Goal: Task Accomplishment & Management: Complete application form

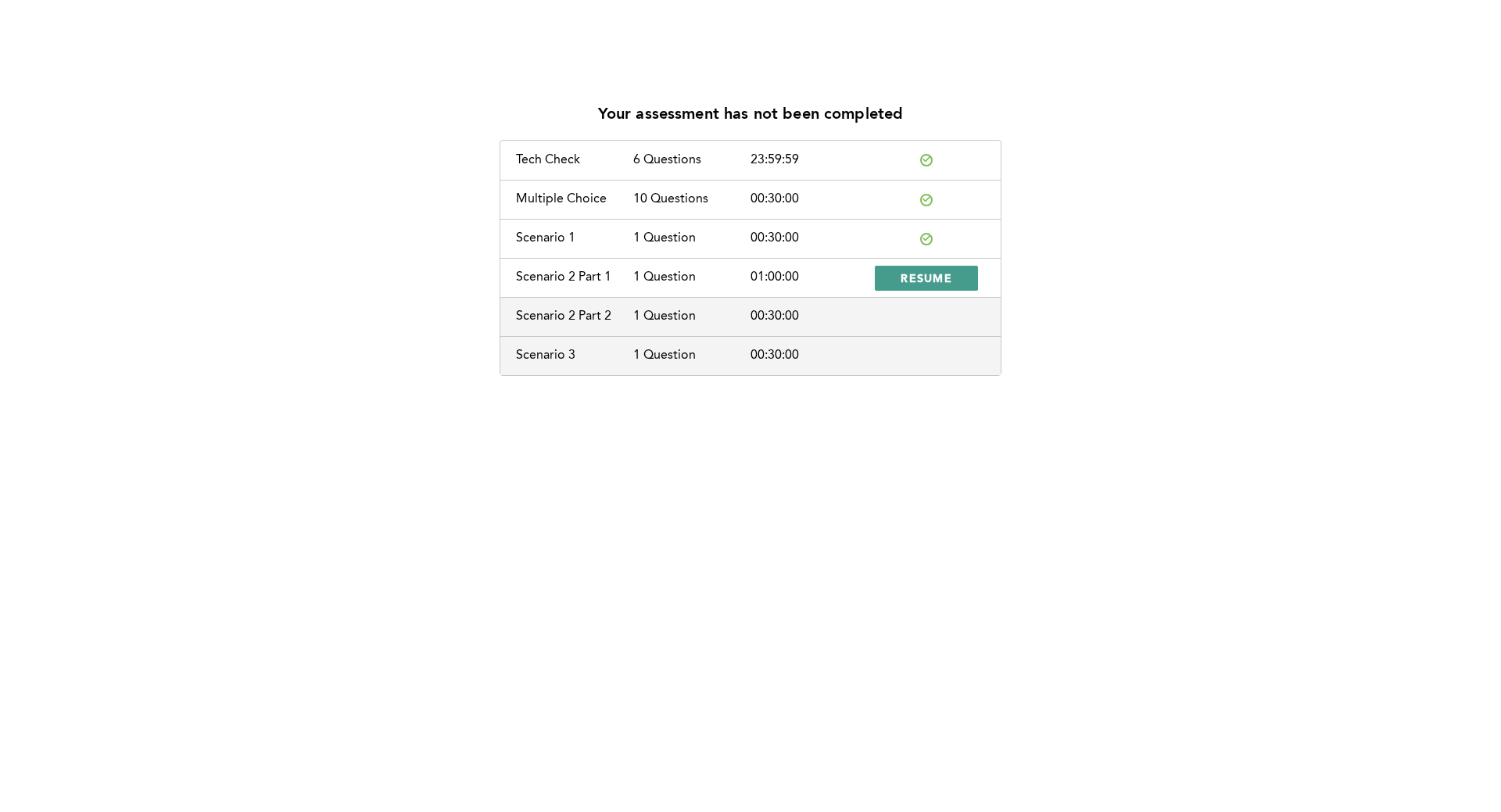
click at [946, 272] on span "RESUME" at bounding box center [926, 277] width 51 height 15
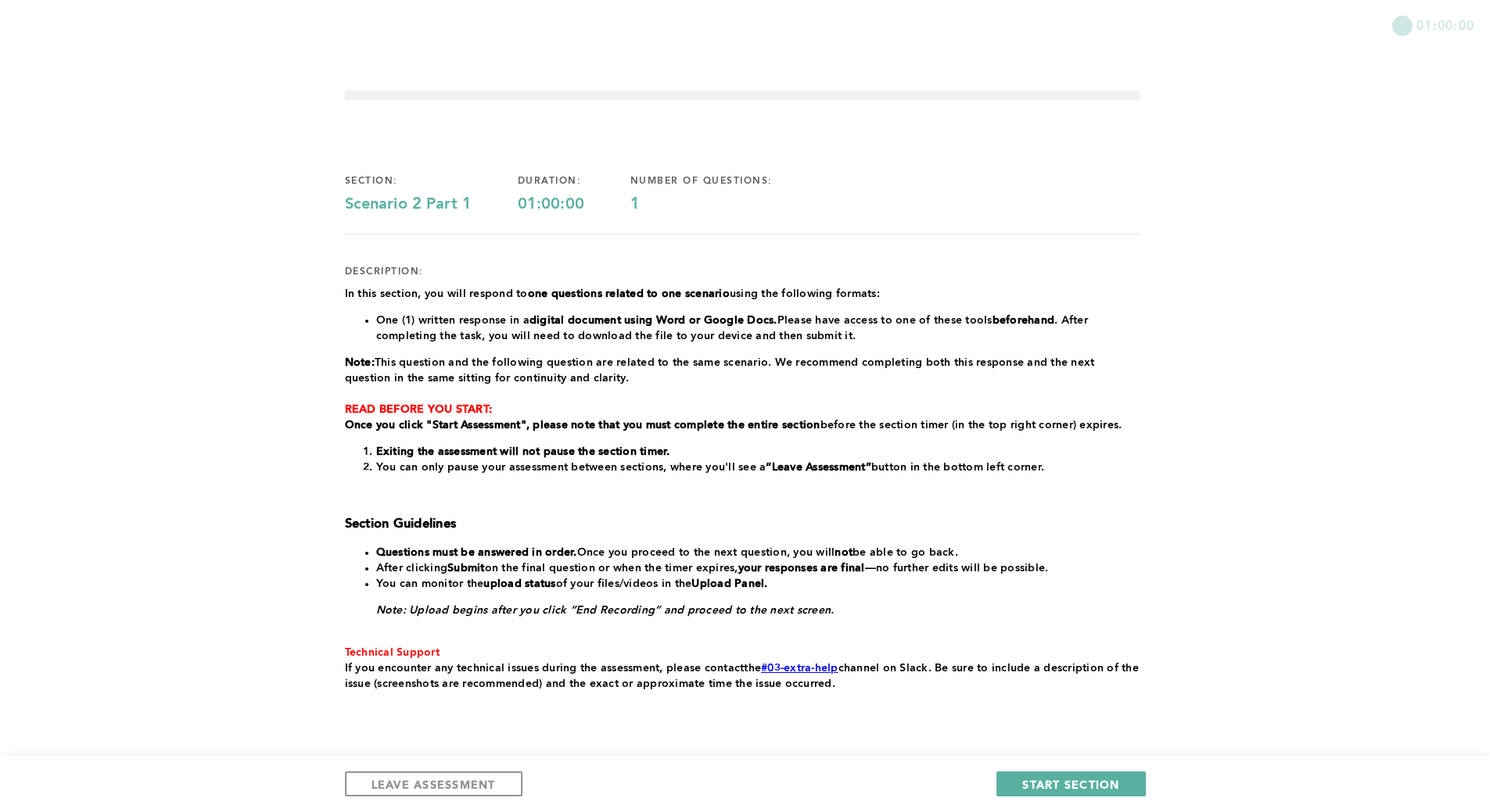
scroll to position [49, 0]
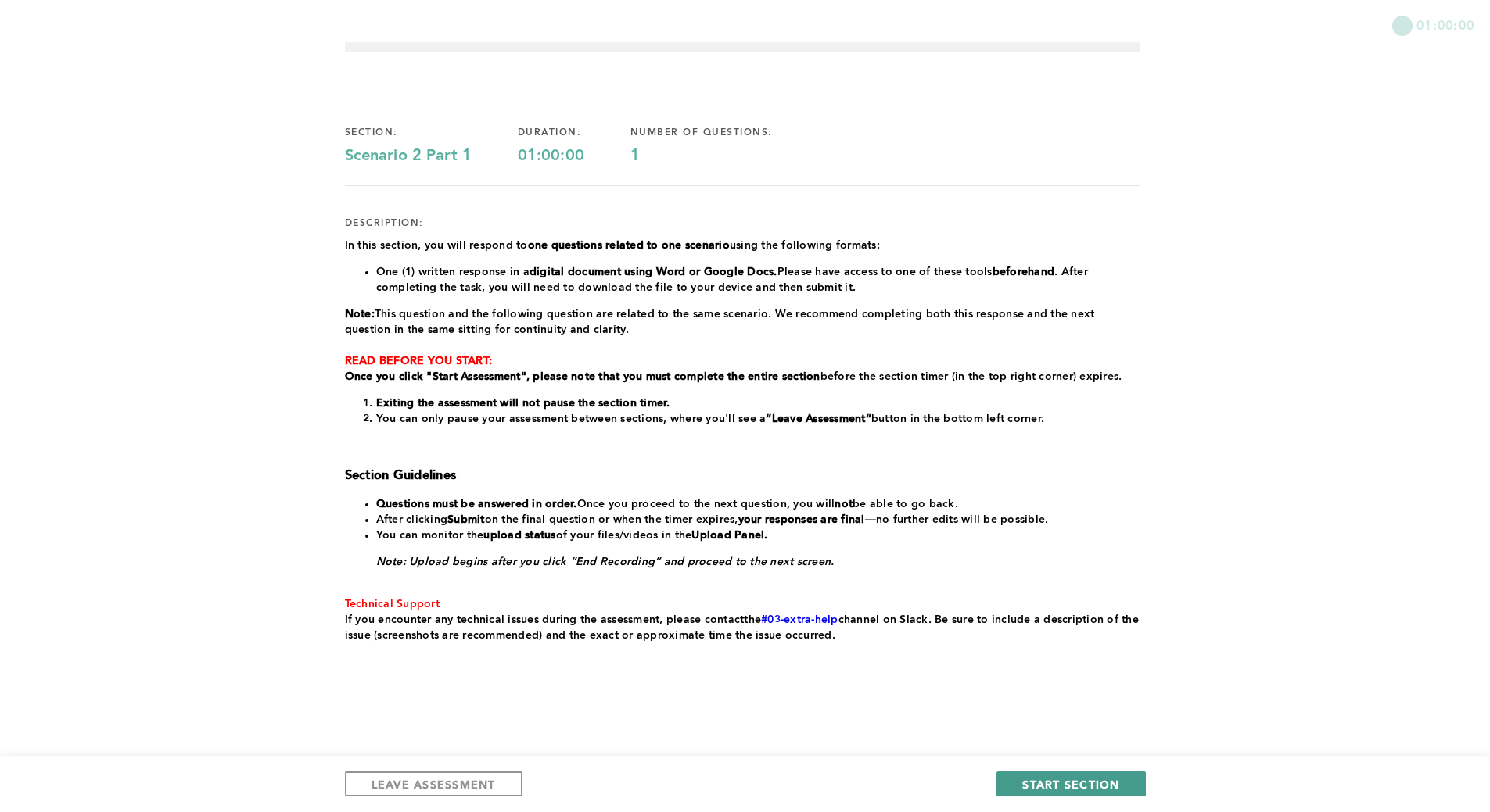
click at [1069, 782] on span "START SECTION" at bounding box center [1071, 784] width 97 height 15
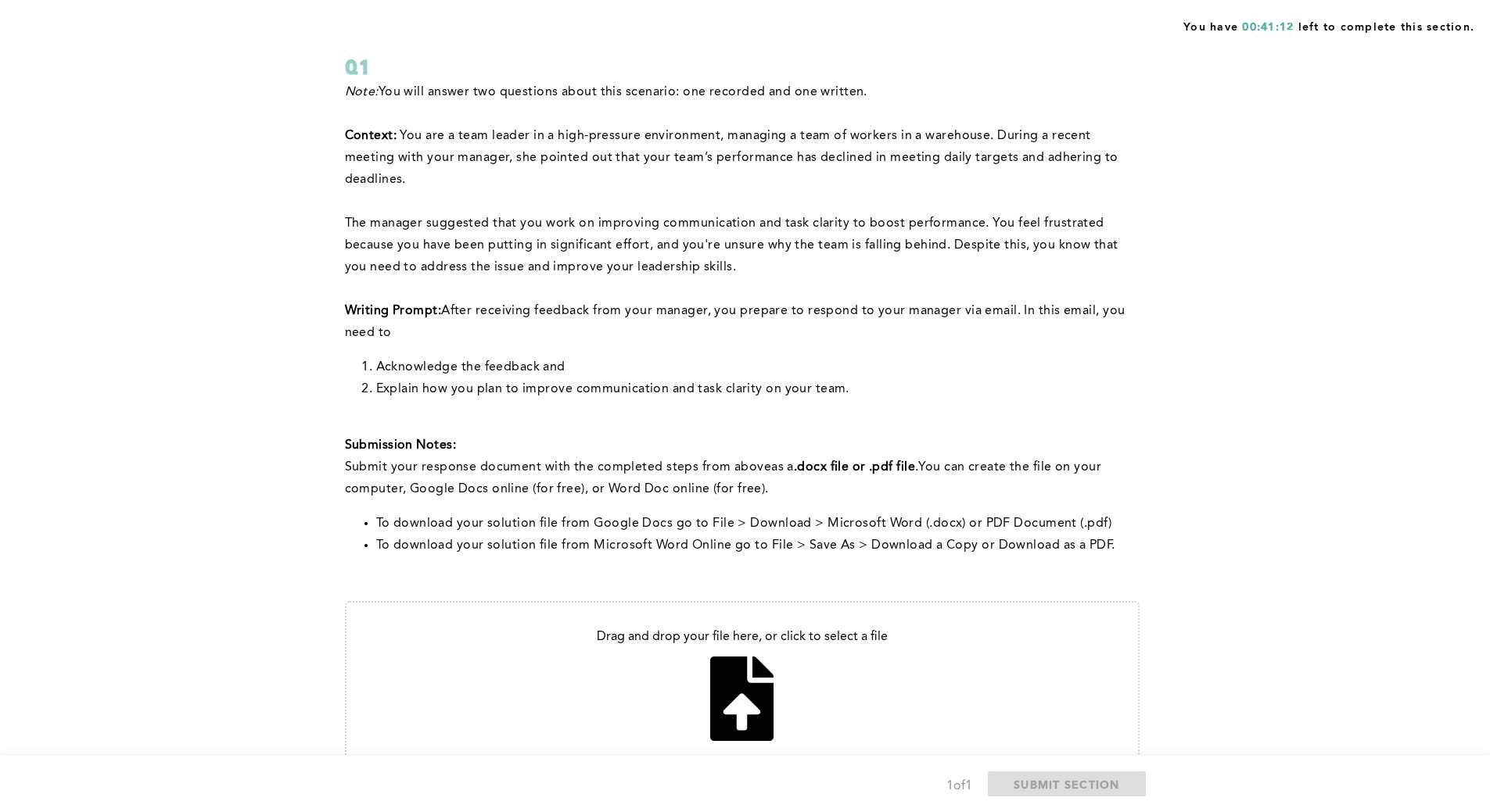
scroll to position [0, 0]
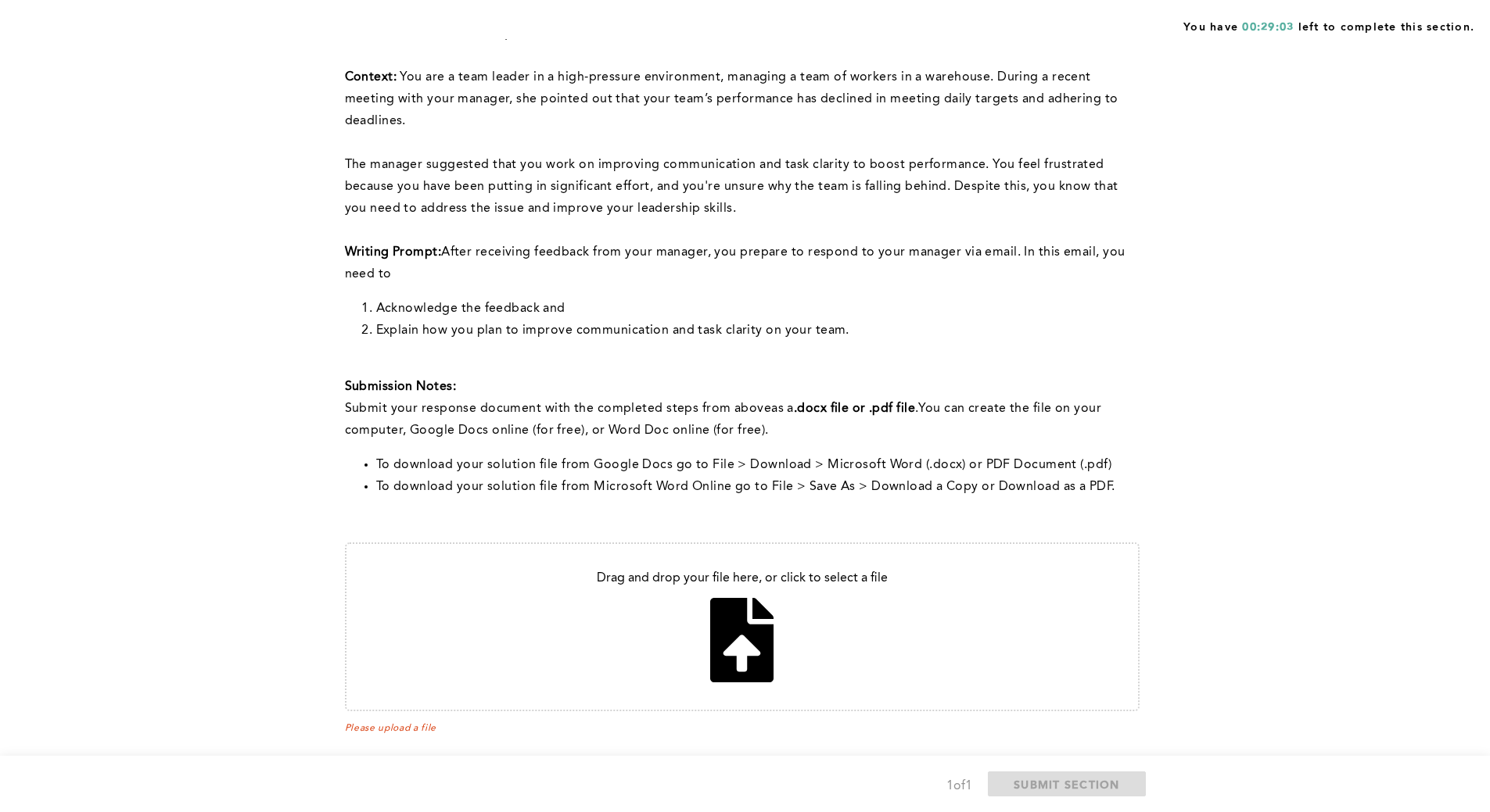
scroll to position [179, 0]
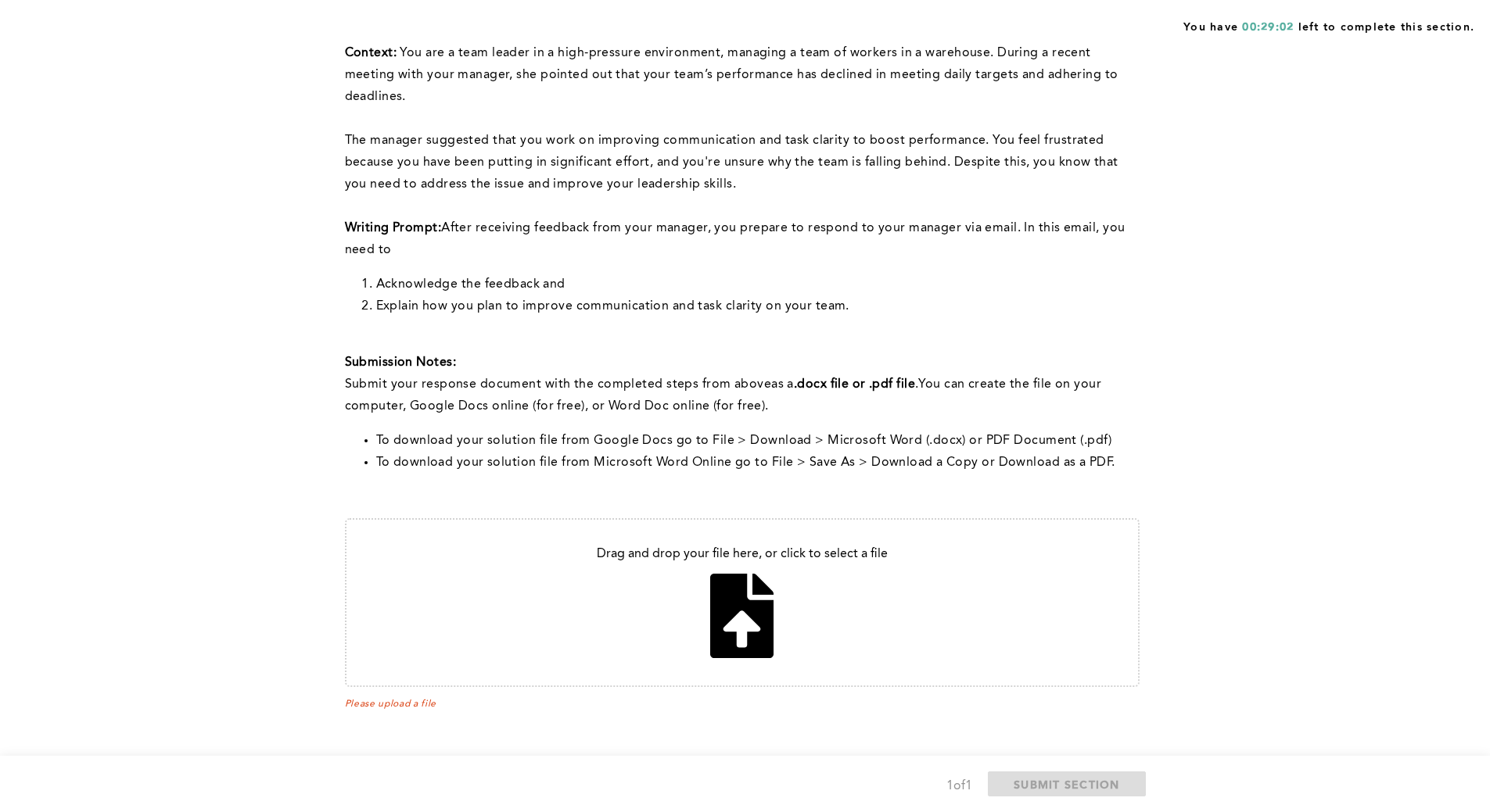
click at [749, 612] on input "file" at bounding box center [742, 602] width 791 height 166
type input "C:\fakepath\Week 8 Assessmen Scenario 2 part1.pdf"
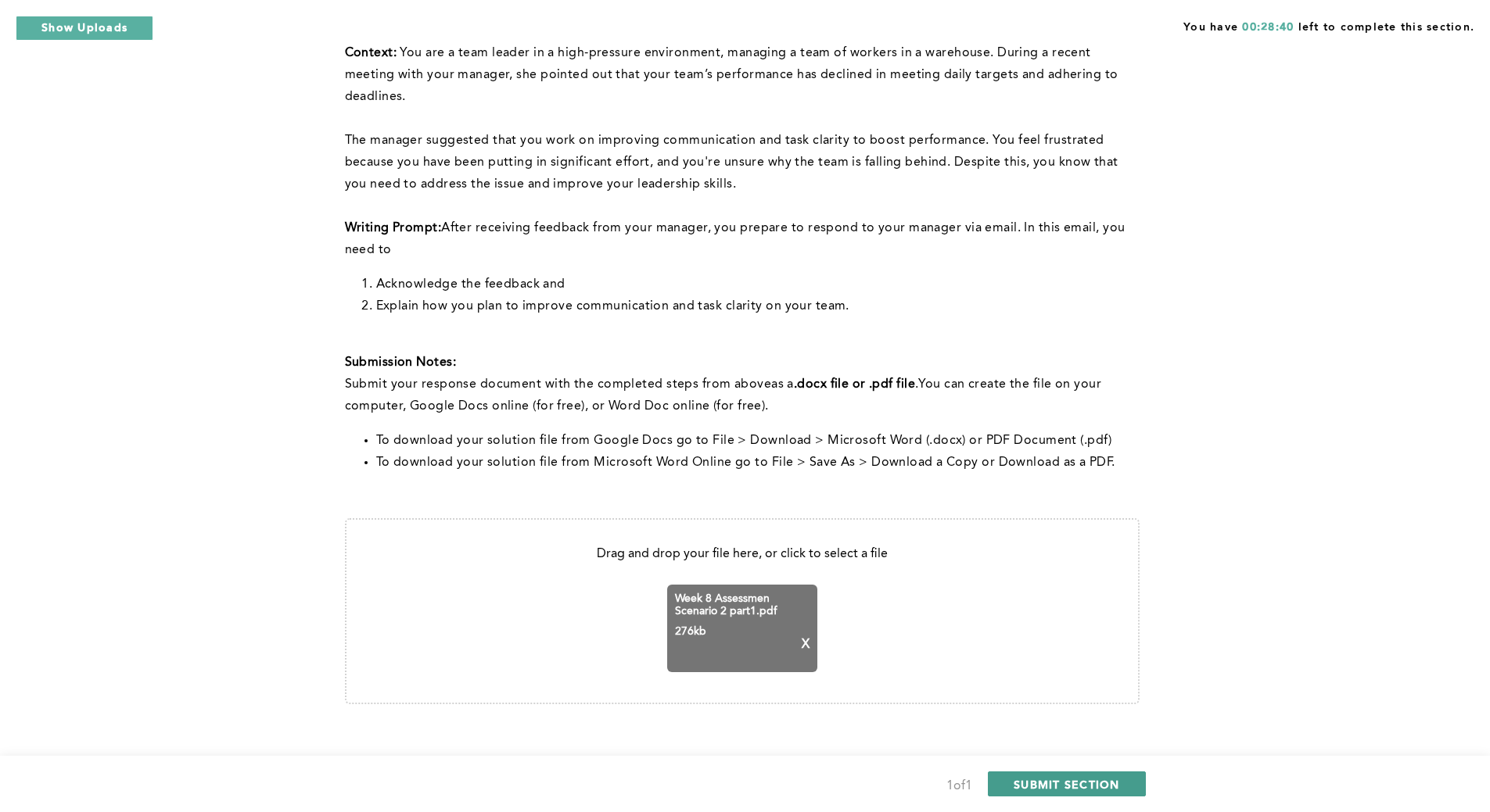
click at [1073, 779] on span "SUBMIT SECTION" at bounding box center [1067, 784] width 107 height 15
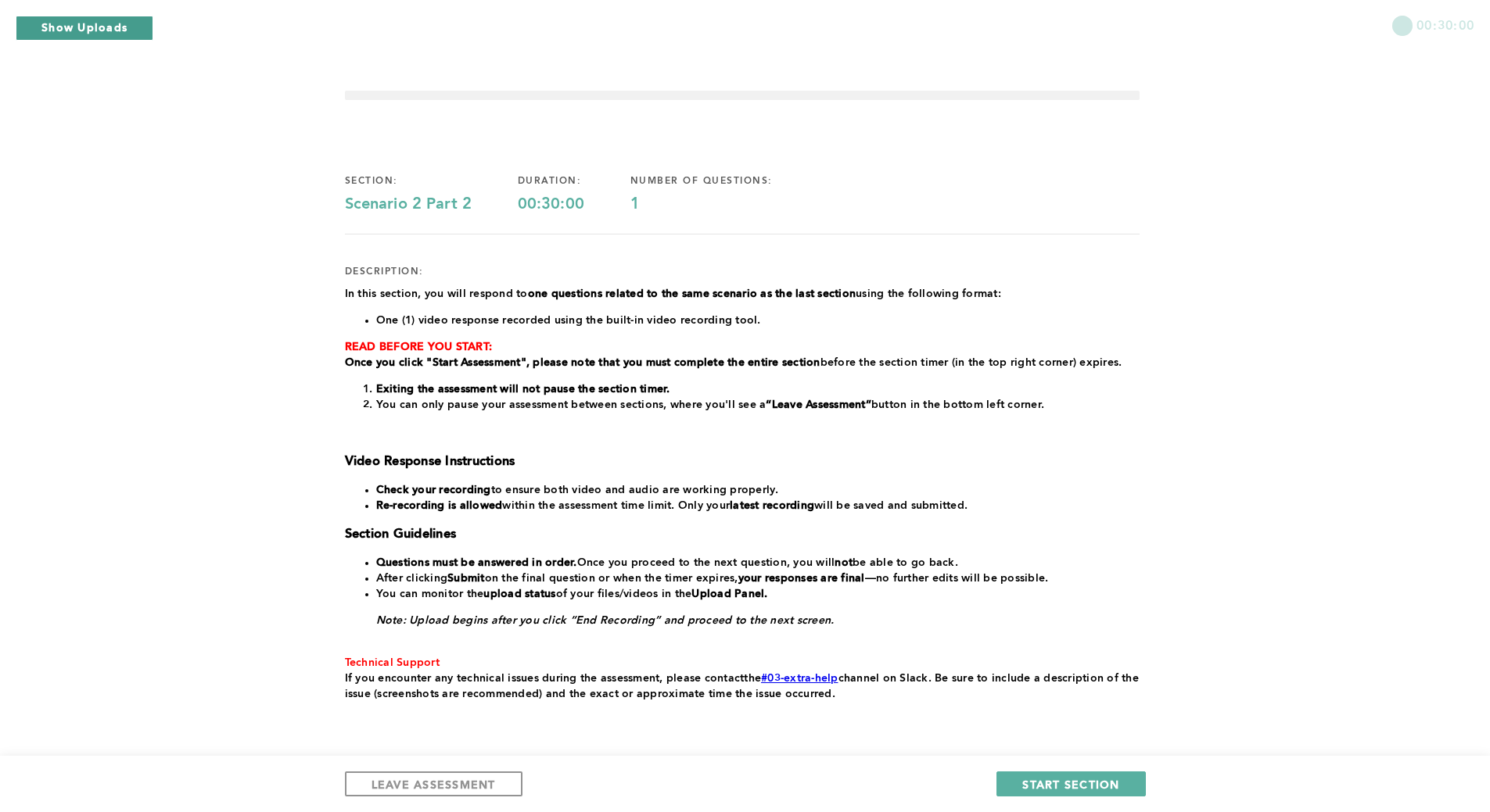
click at [94, 22] on button "Show Uploads" at bounding box center [84, 28] width 138 height 25
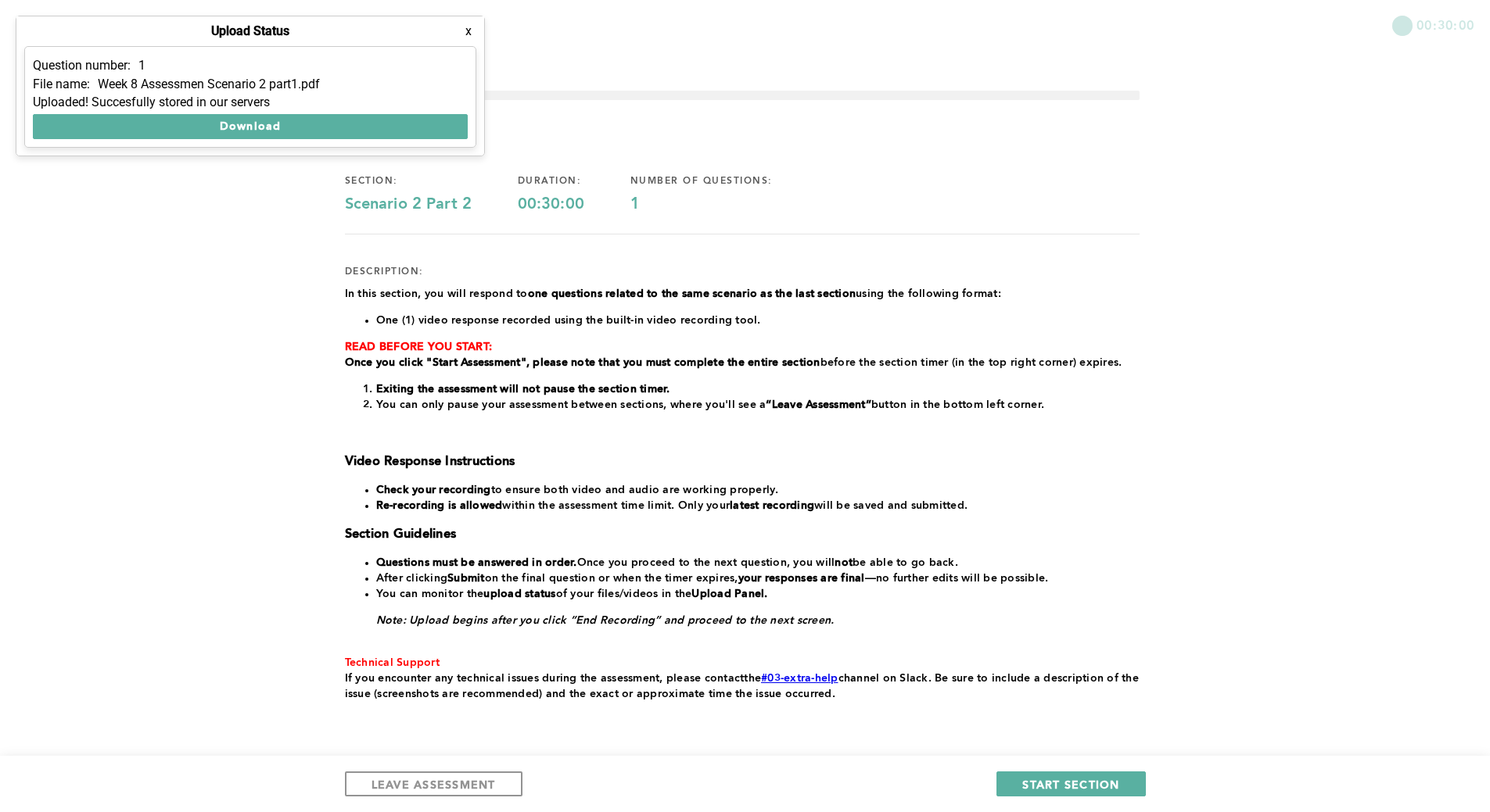
click at [469, 34] on button "x" at bounding box center [468, 31] width 16 height 16
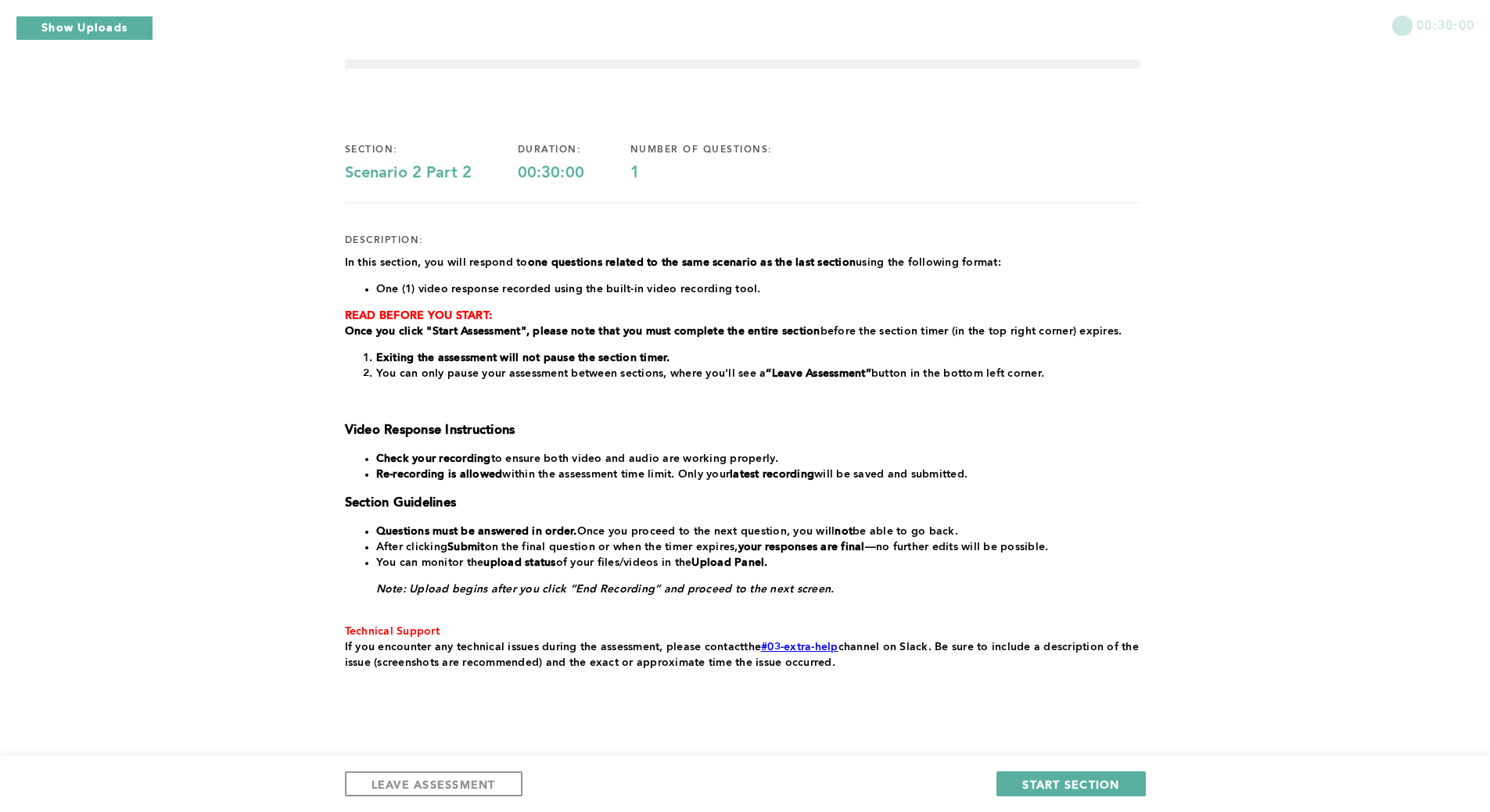
scroll to position [58, 0]
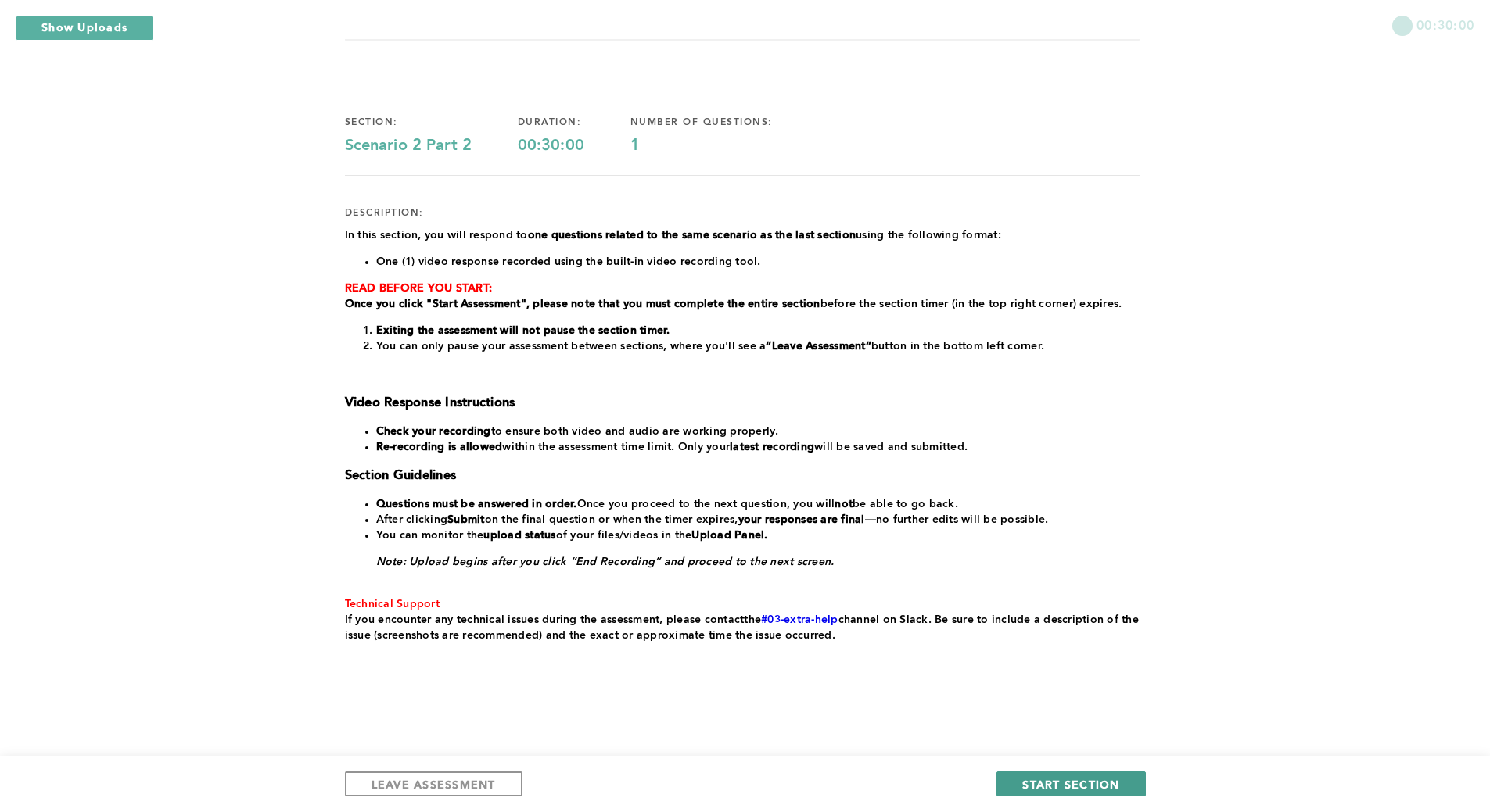
click at [1089, 784] on span "START SECTION" at bounding box center [1071, 784] width 97 height 15
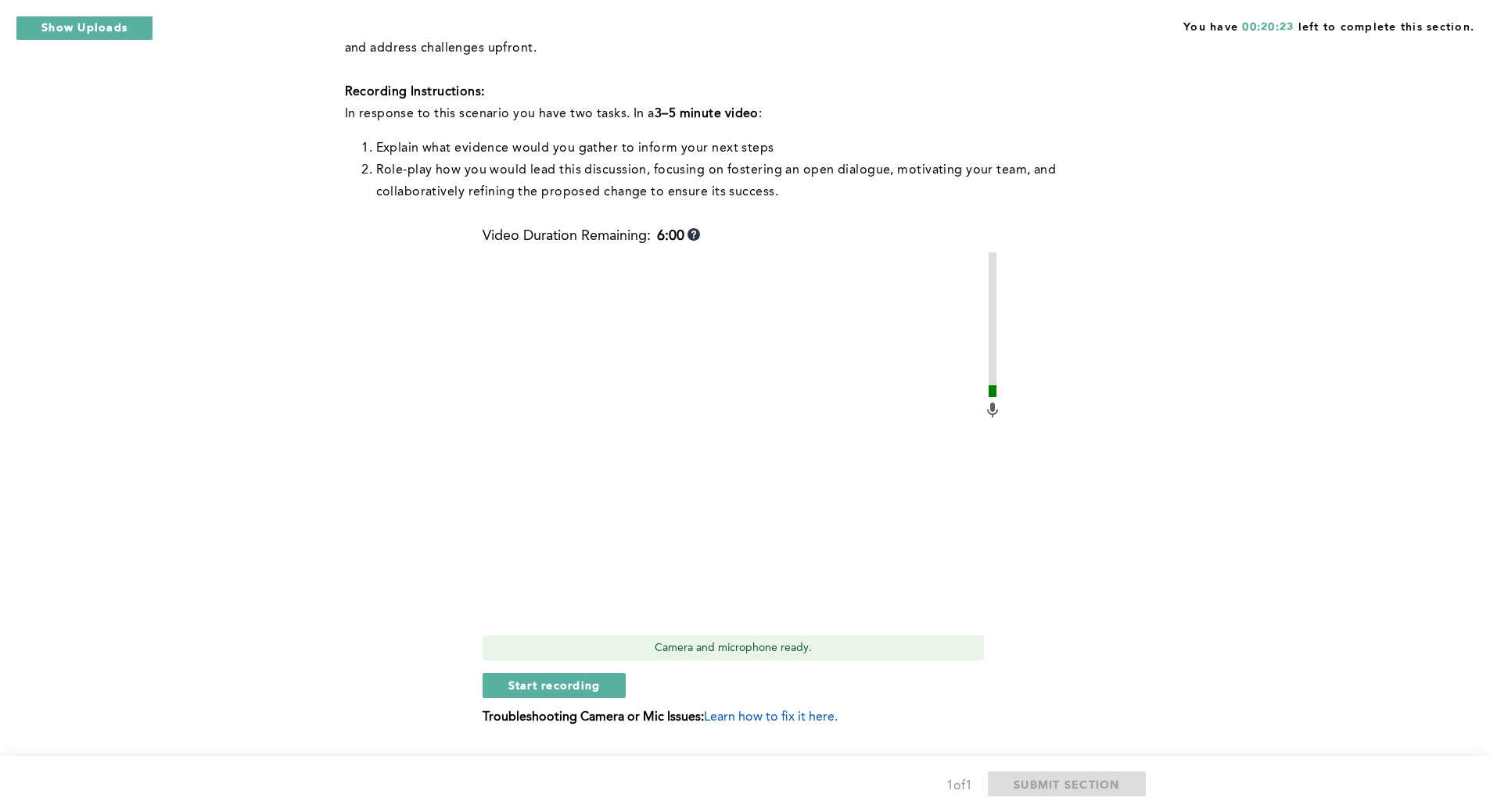
scroll to position [551, 0]
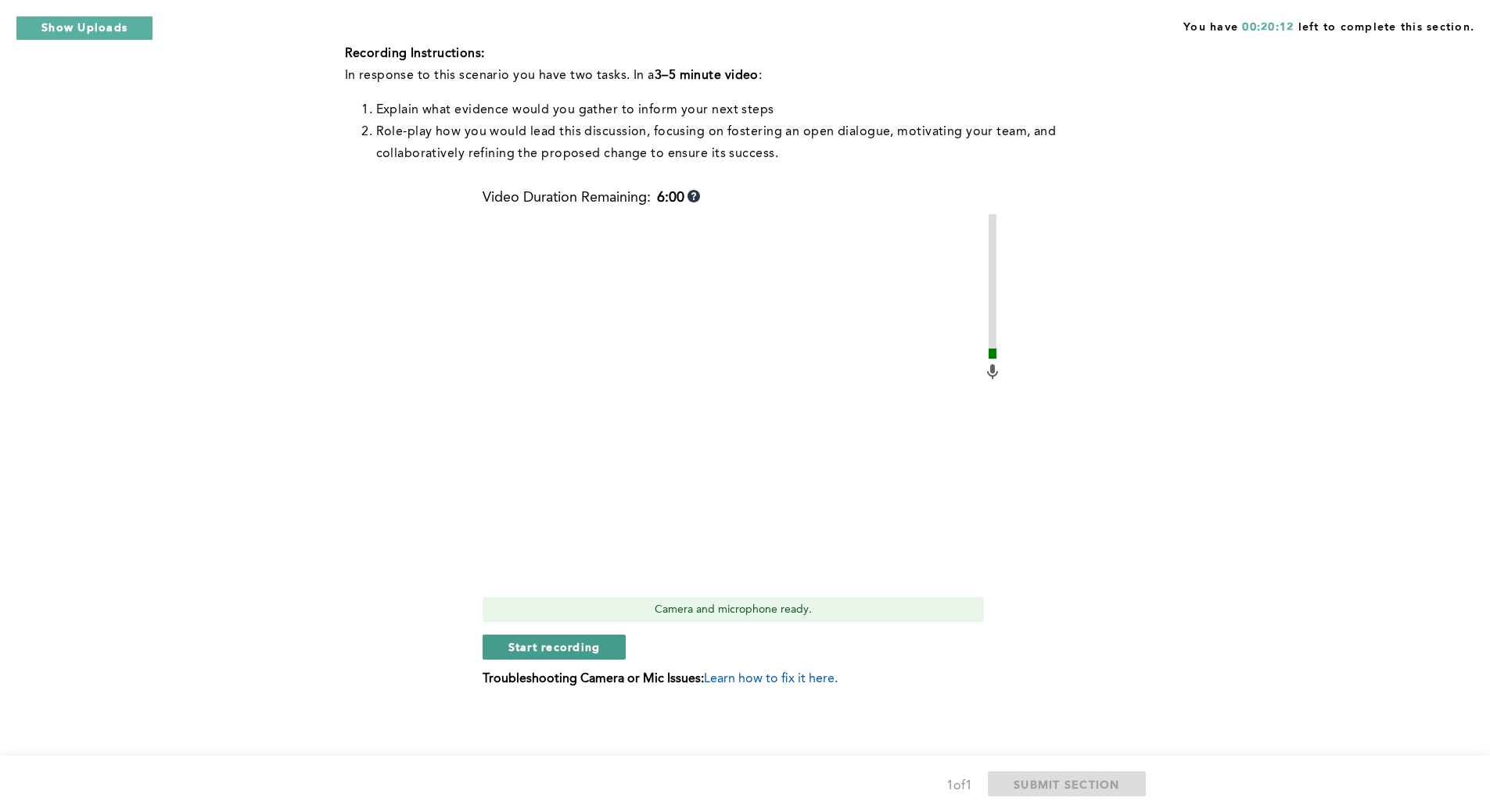
click at [595, 650] on span "Start recording" at bounding box center [554, 646] width 92 height 15
click at [593, 652] on span "Stop recording" at bounding box center [554, 646] width 91 height 15
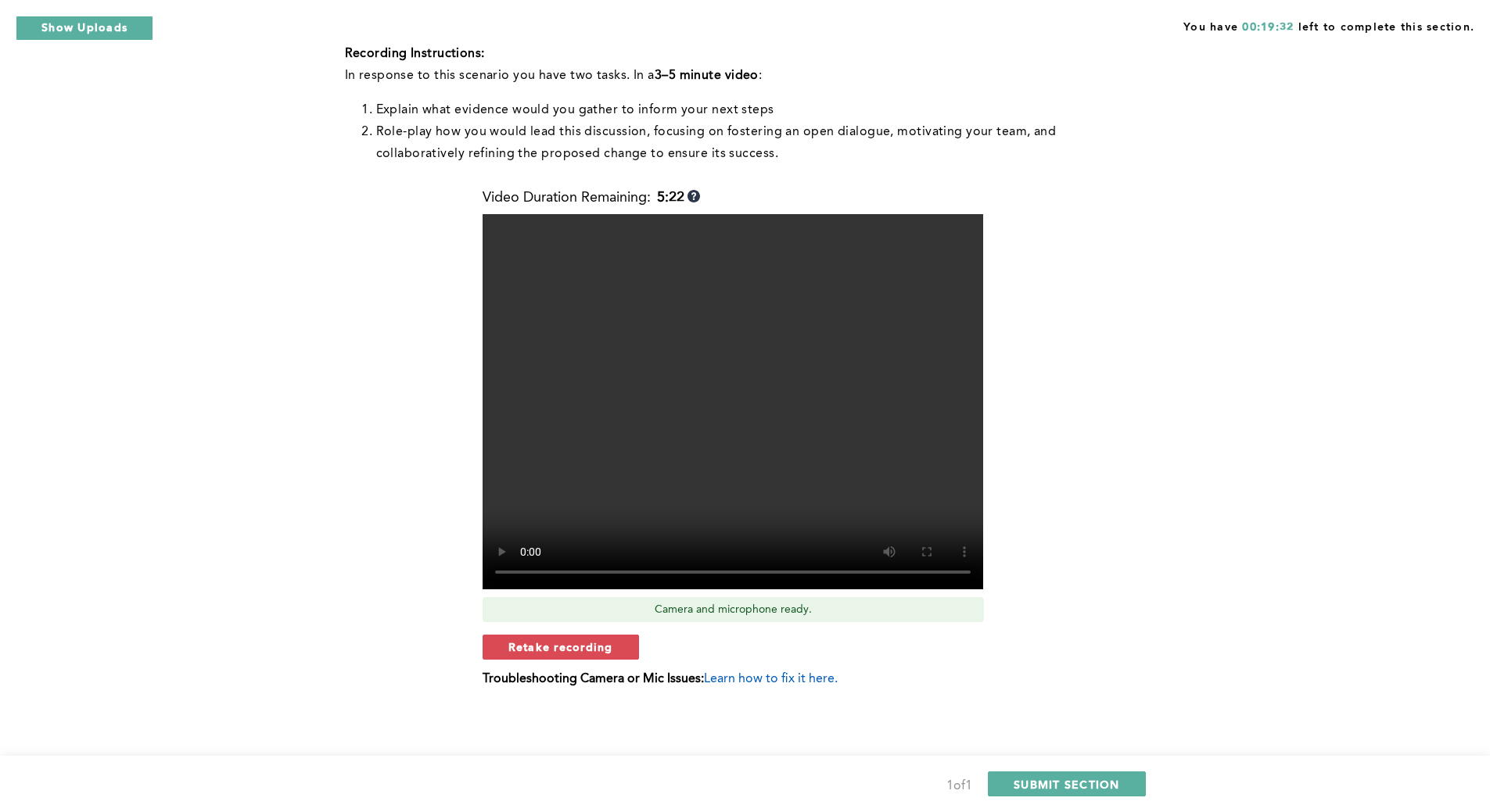
click at [593, 652] on span "Retake recording" at bounding box center [561, 646] width 105 height 15
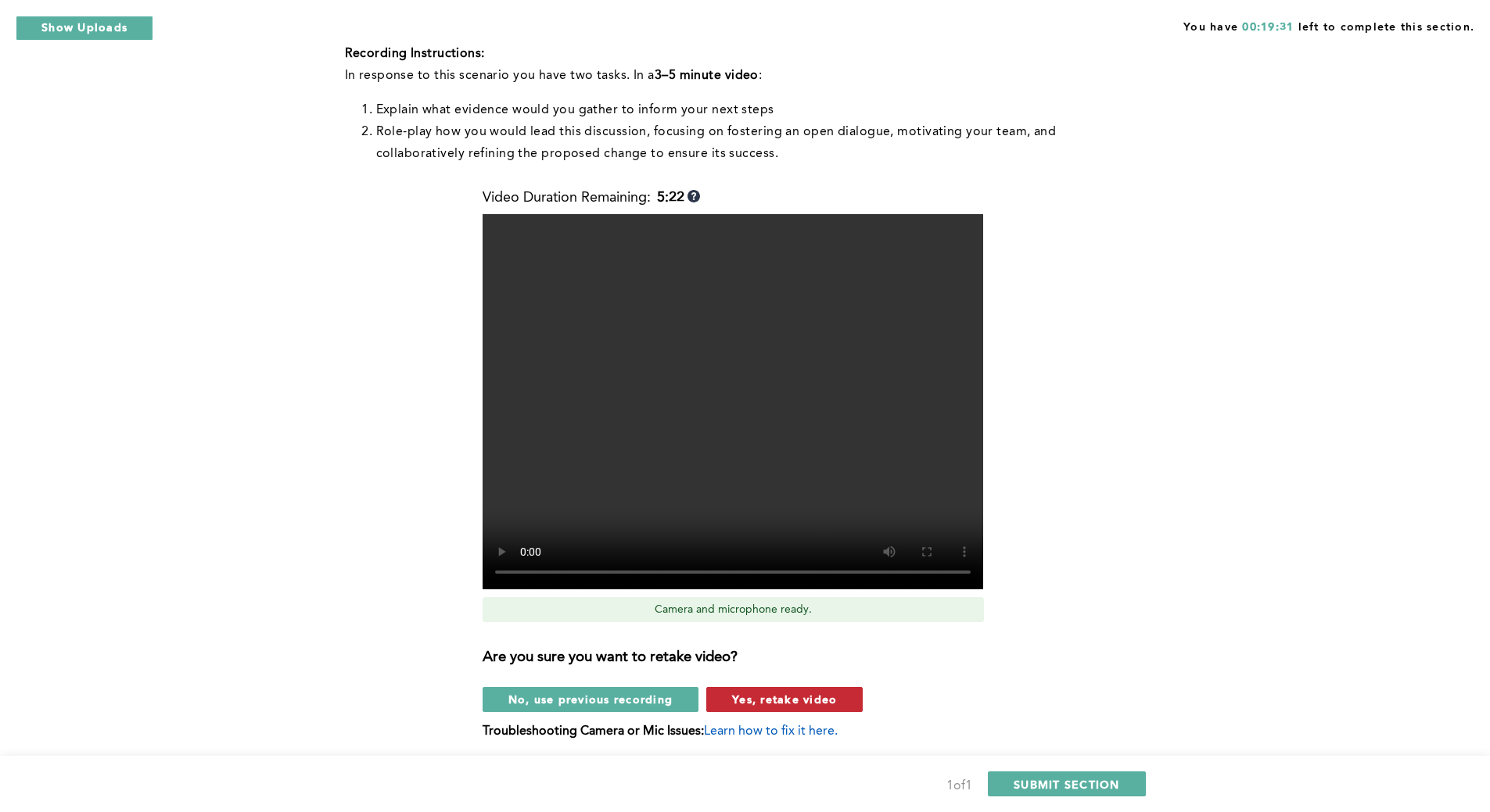
click at [762, 709] on button "Yes, retake video" at bounding box center [783, 699] width 156 height 25
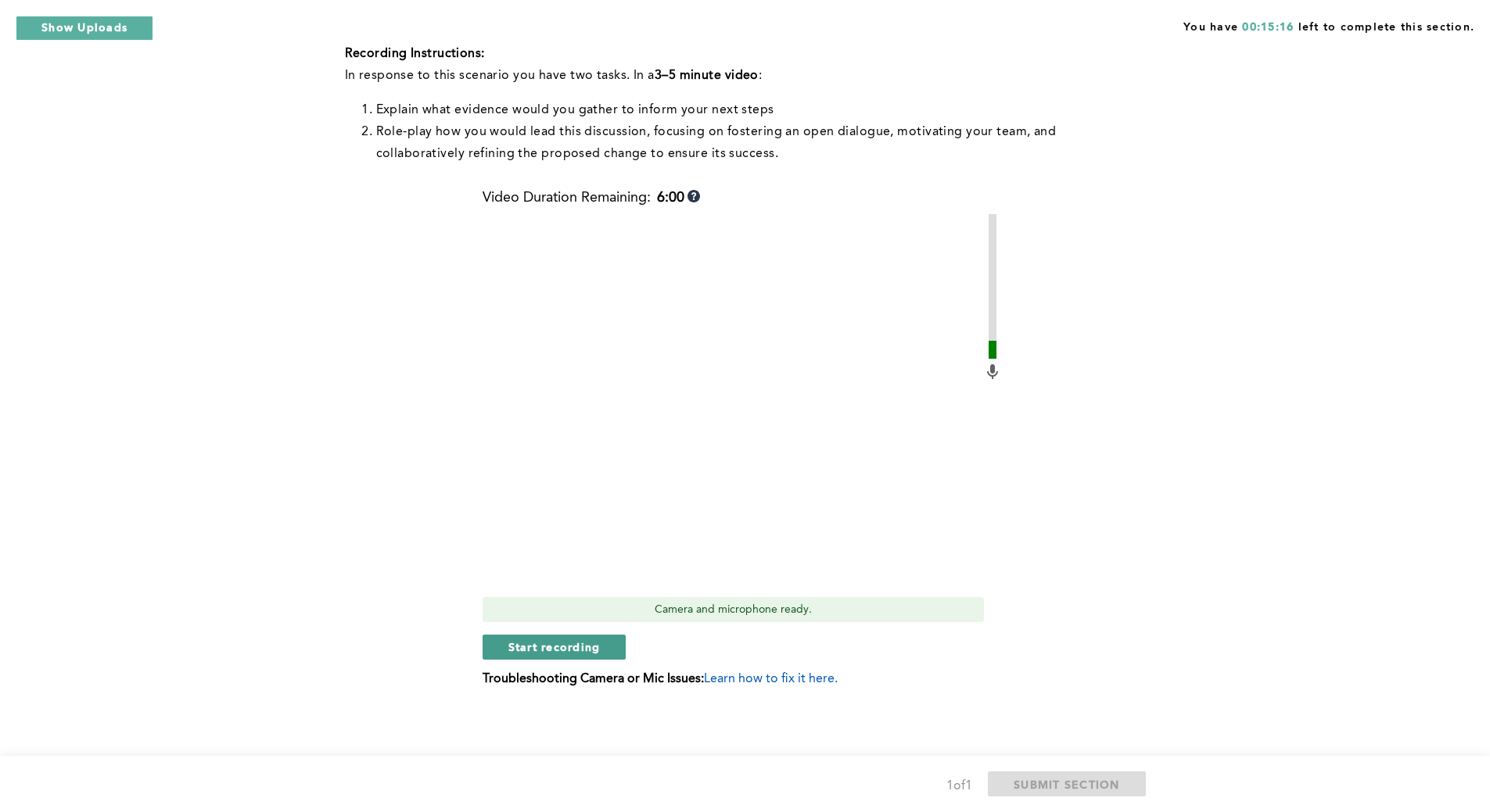
click at [565, 651] on span "Start recording" at bounding box center [554, 646] width 92 height 15
click at [565, 651] on span "Stop recording" at bounding box center [554, 646] width 91 height 15
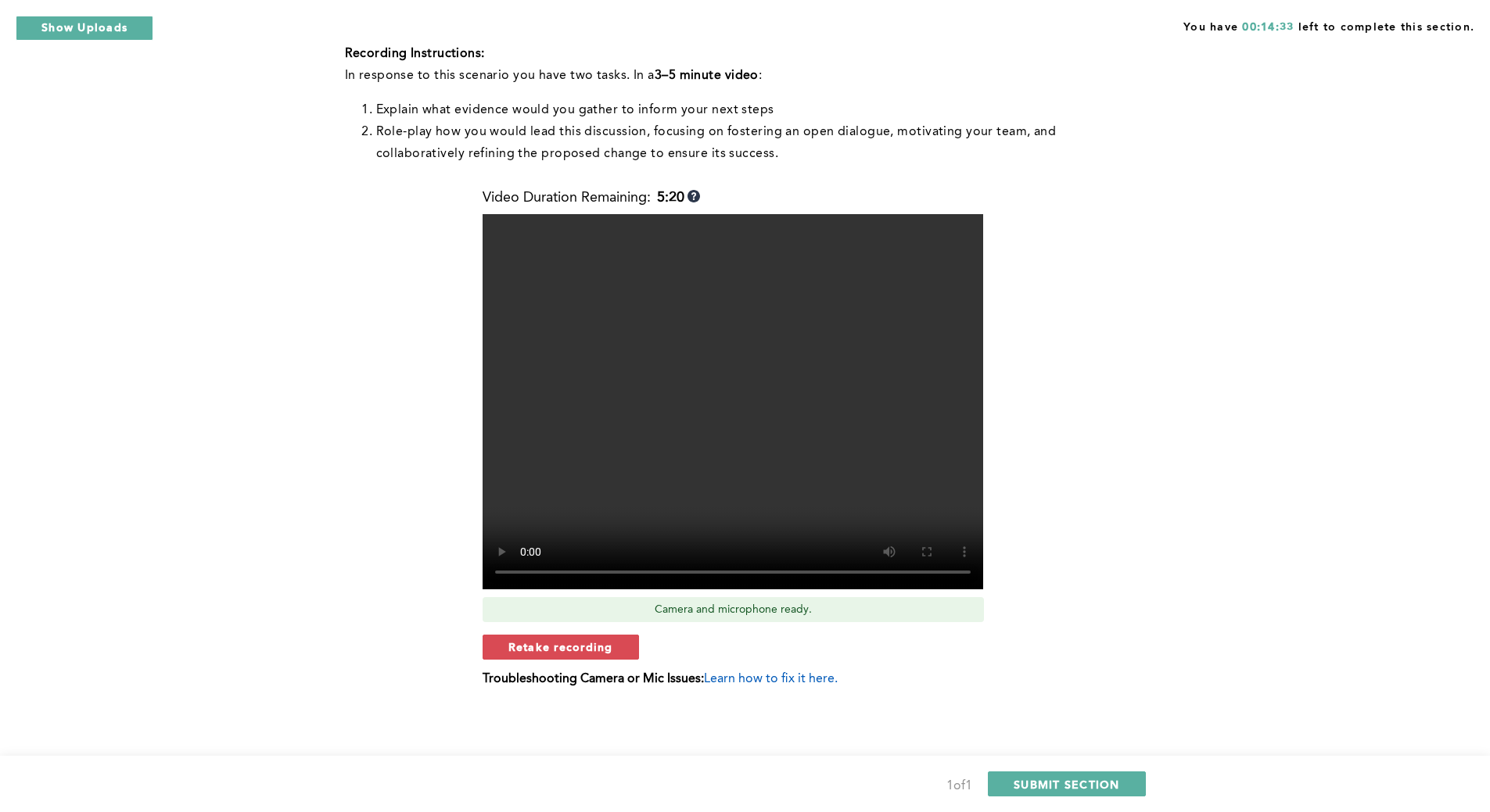
click at [565, 651] on span "Retake recording" at bounding box center [561, 646] width 105 height 15
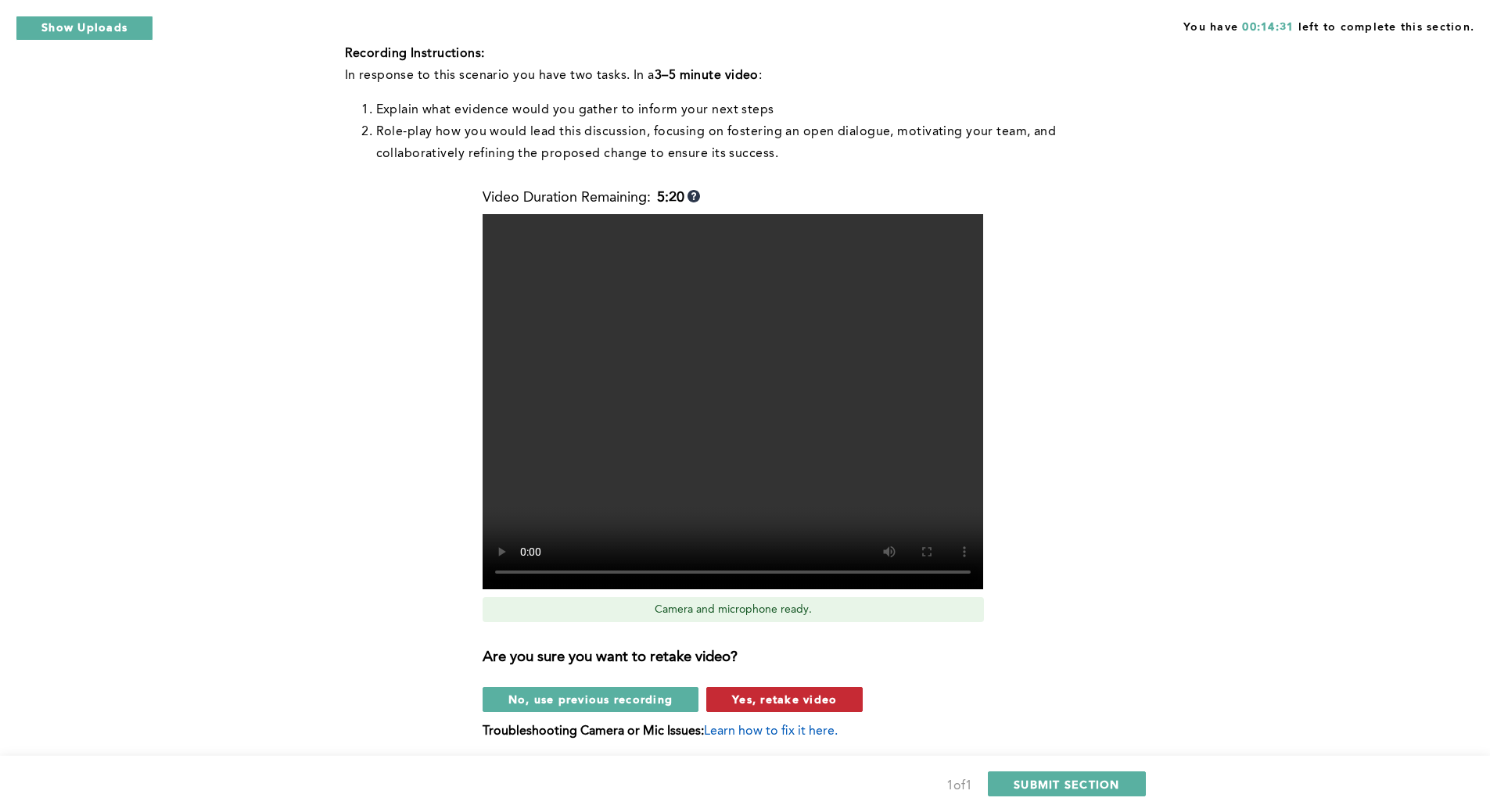
click at [783, 699] on span "Yes, retake video" at bounding box center [784, 698] width 105 height 15
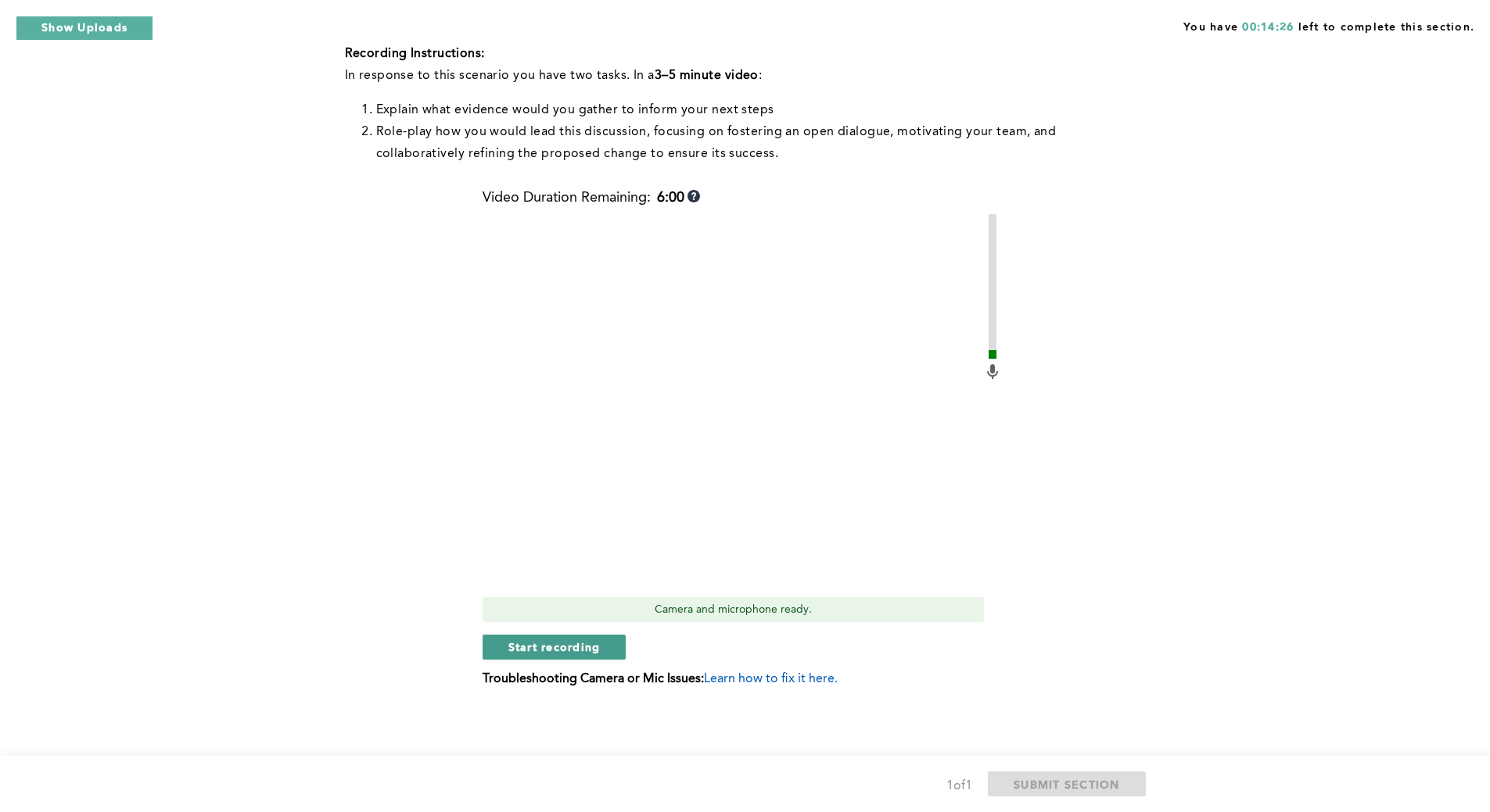
click at [586, 641] on span "Start recording" at bounding box center [554, 646] width 92 height 15
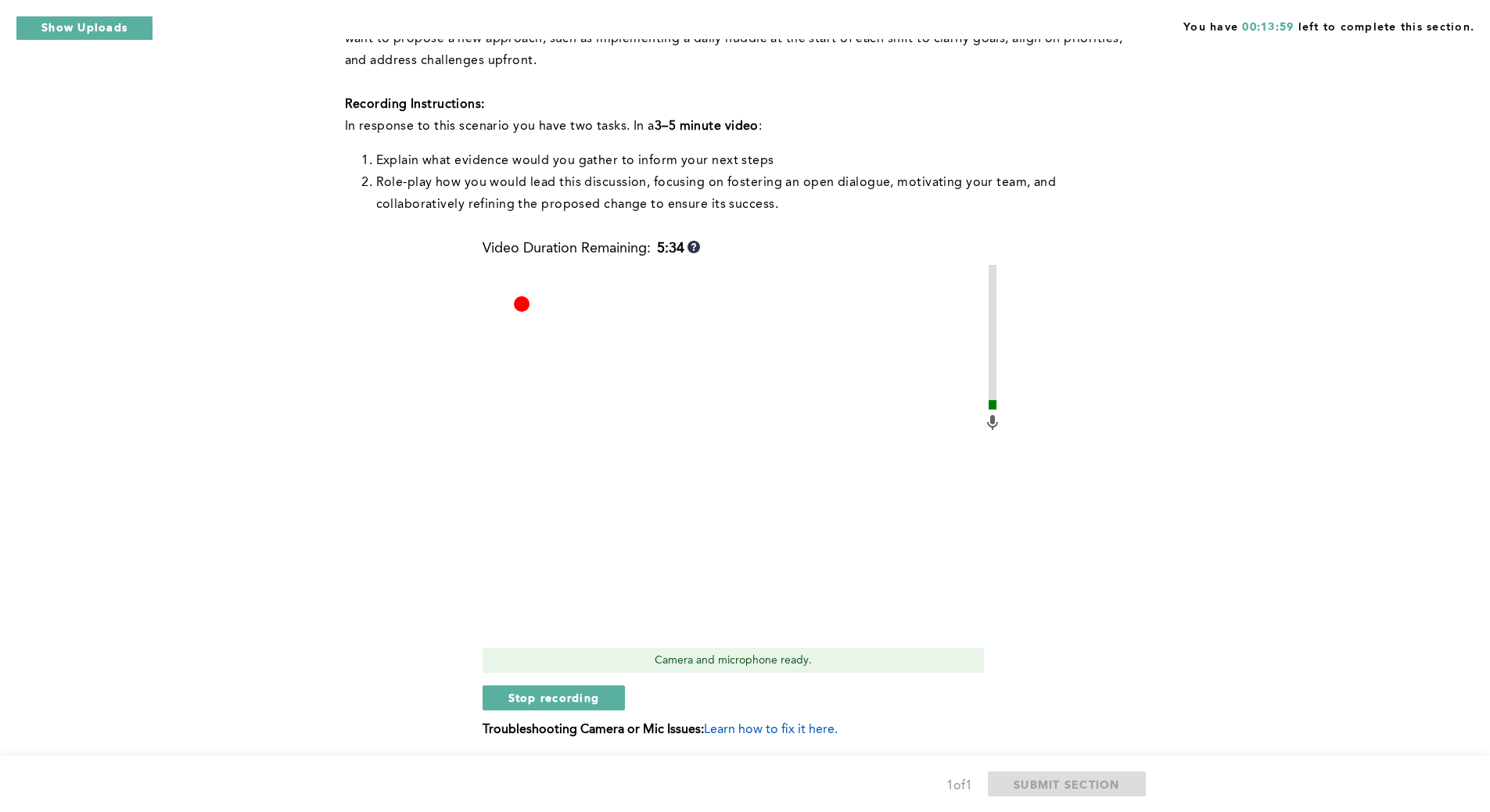
scroll to position [472, 0]
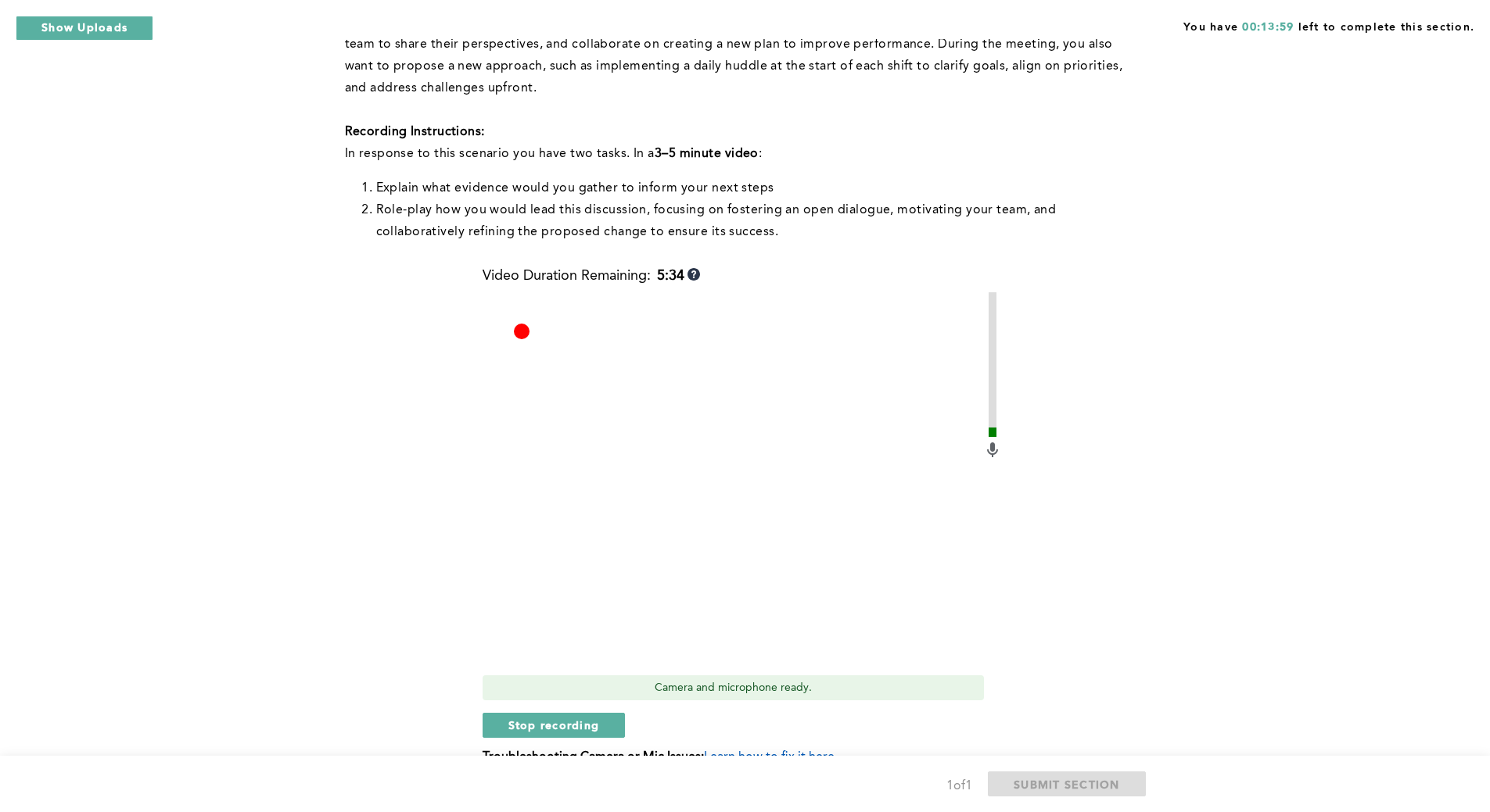
click at [589, 645] on div "Video Duration Remaining: 5:34 Camera and microphone ready. Stop recording Trou…" at bounding box center [742, 522] width 519 height 508
click at [587, 729] on span "Stop recording" at bounding box center [554, 724] width 91 height 15
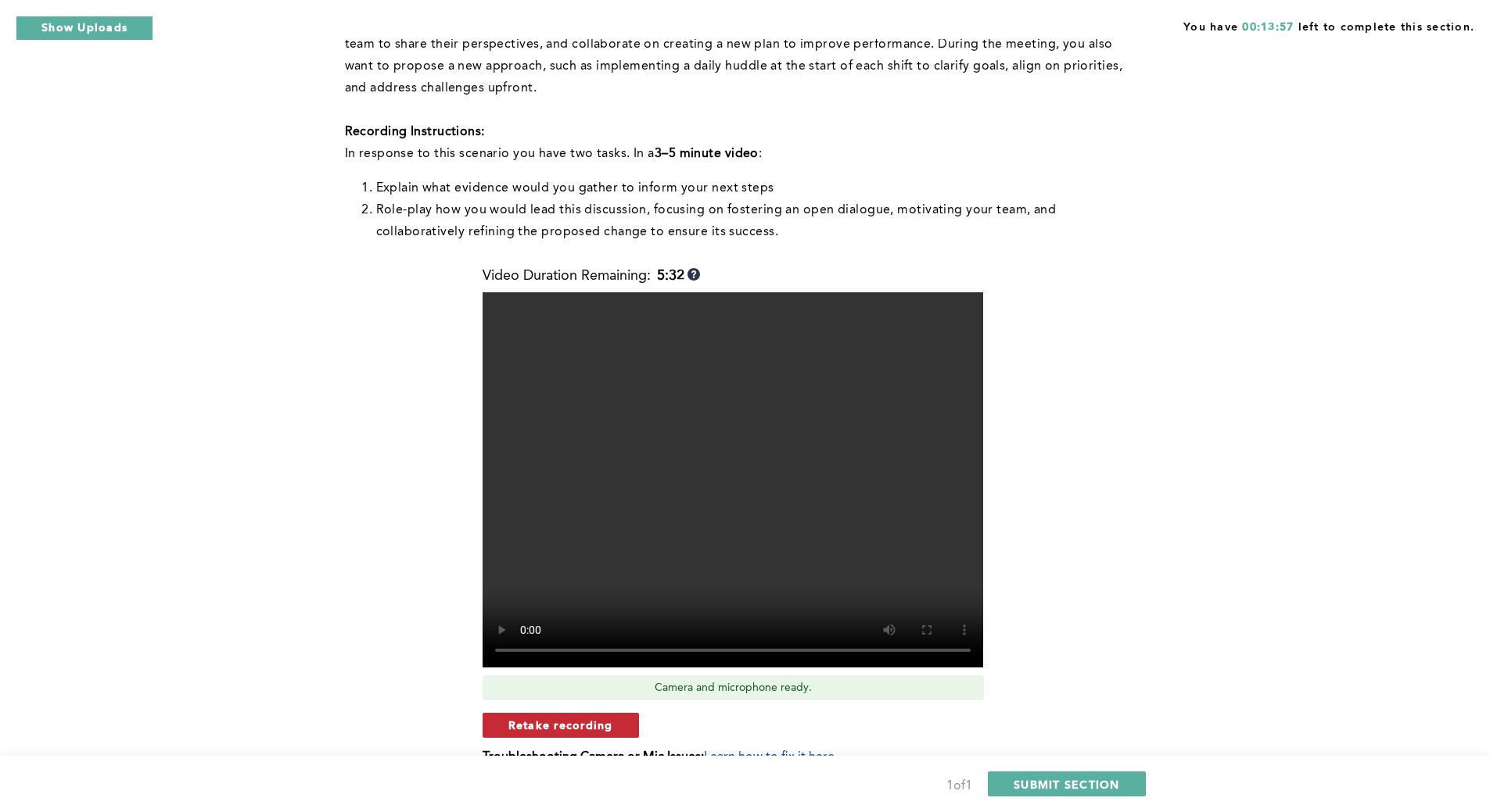
click at [596, 731] on span "Retake recording" at bounding box center [561, 724] width 105 height 15
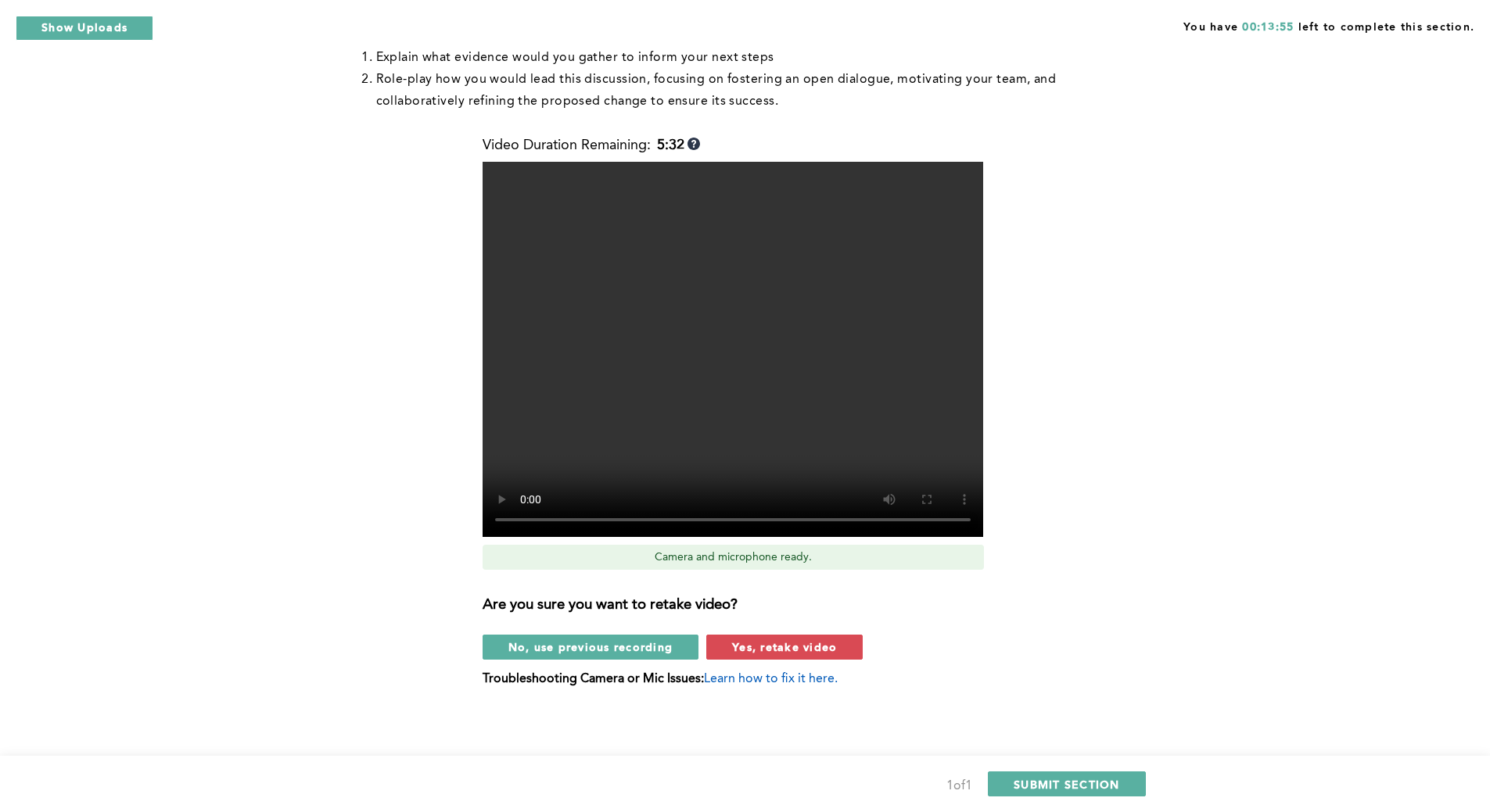
click at [815, 641] on span "Yes, retake video" at bounding box center [784, 646] width 105 height 15
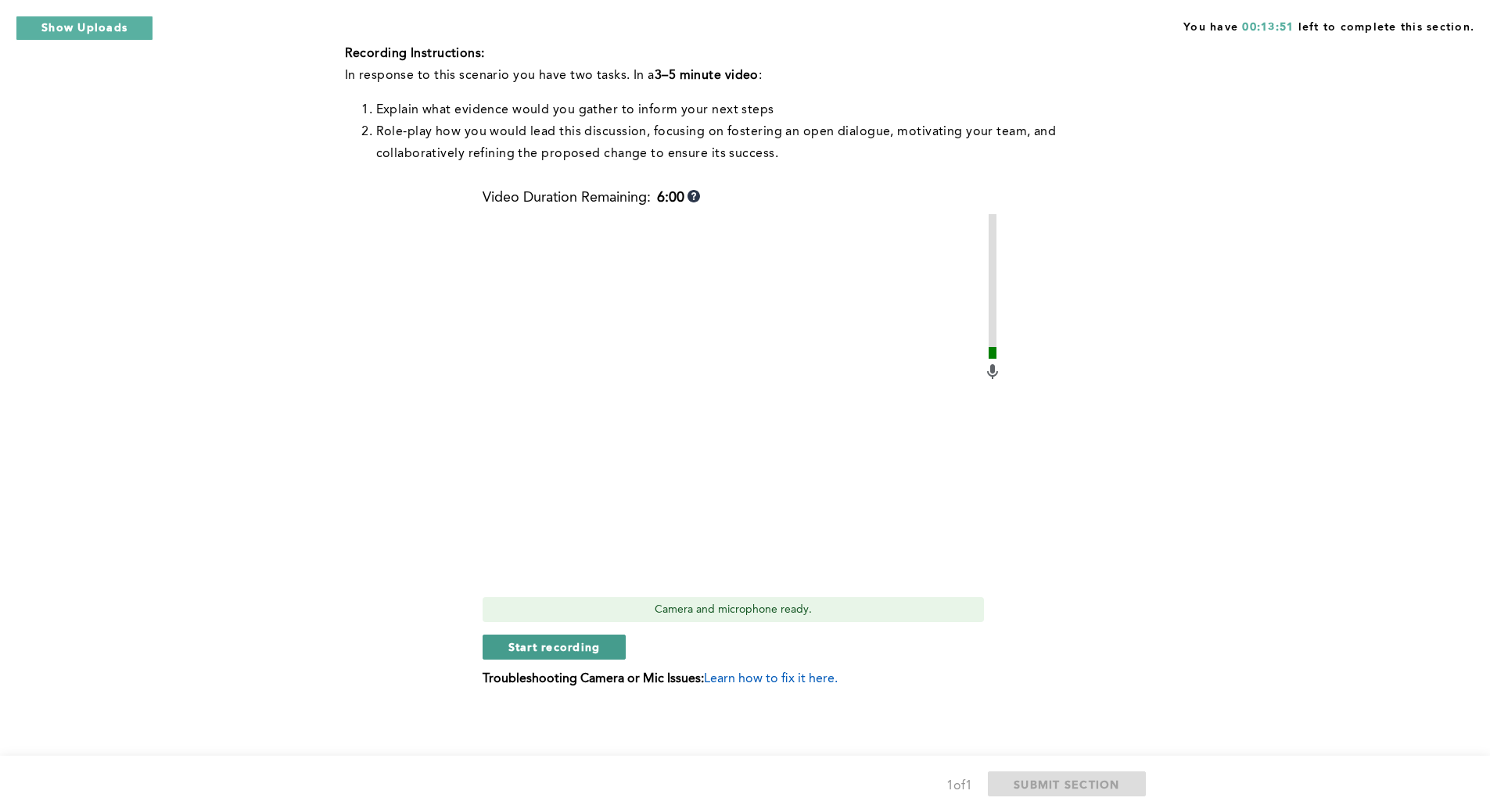
click at [599, 640] on span "Start recording" at bounding box center [554, 646] width 92 height 15
click at [605, 644] on button "Stop recording" at bounding box center [553, 647] width 143 height 25
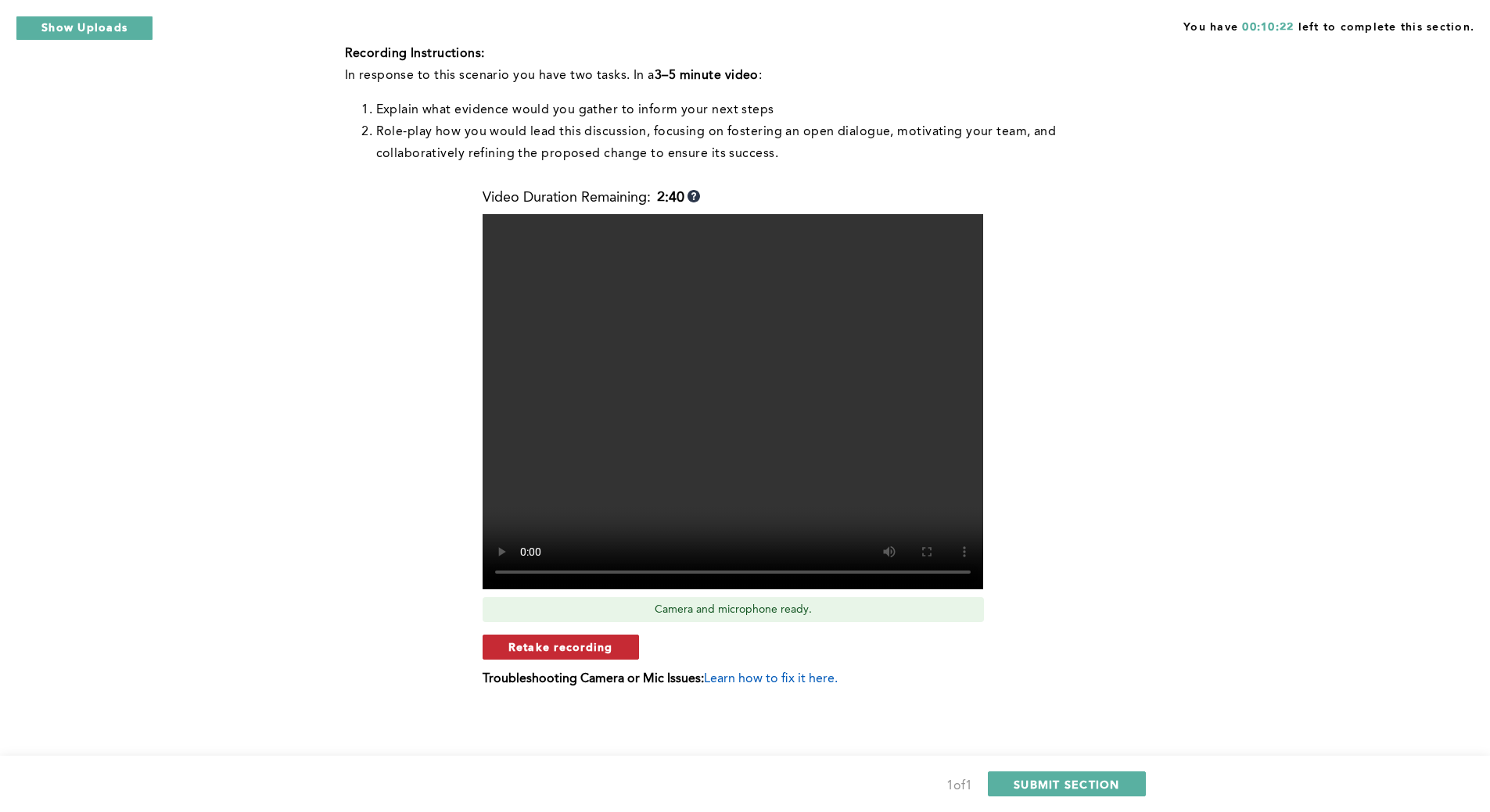
click at [625, 650] on button "Retake recording" at bounding box center [560, 647] width 156 height 25
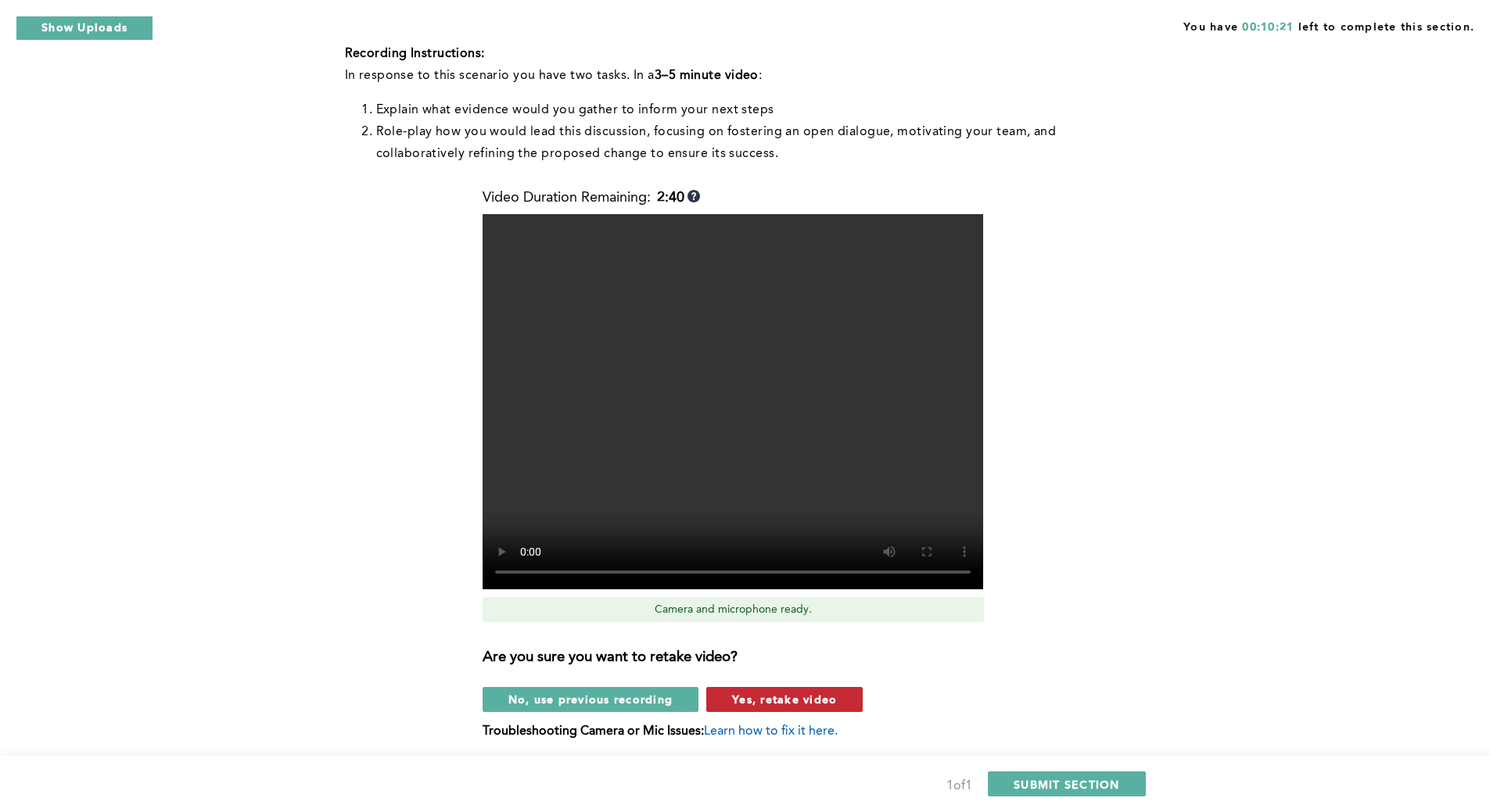
click at [796, 703] on span "Yes, retake video" at bounding box center [784, 698] width 105 height 15
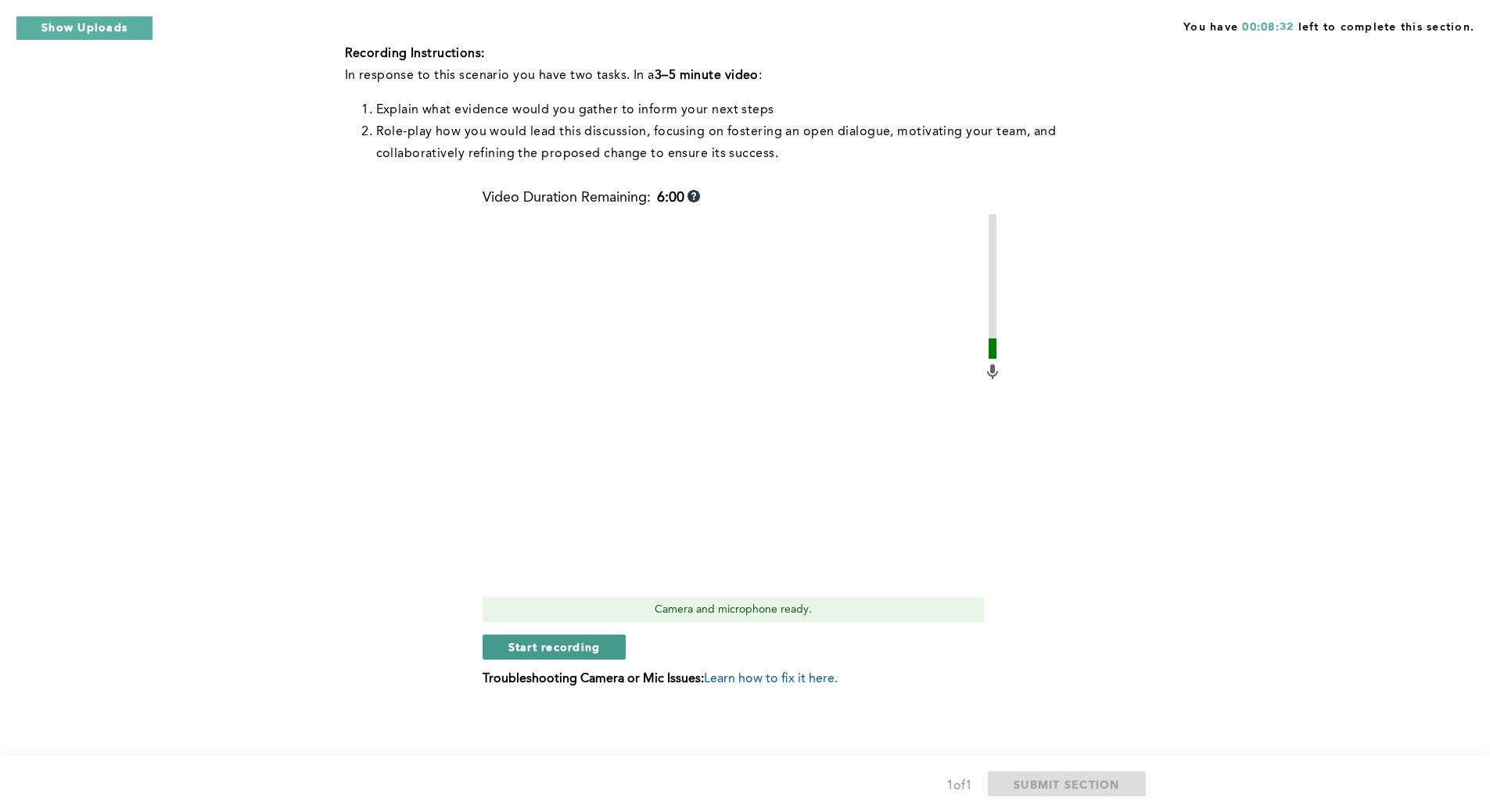
click at [595, 638] on button "Start recording" at bounding box center [554, 647] width 144 height 25
click at [519, 650] on span "Stop recording" at bounding box center [554, 646] width 91 height 15
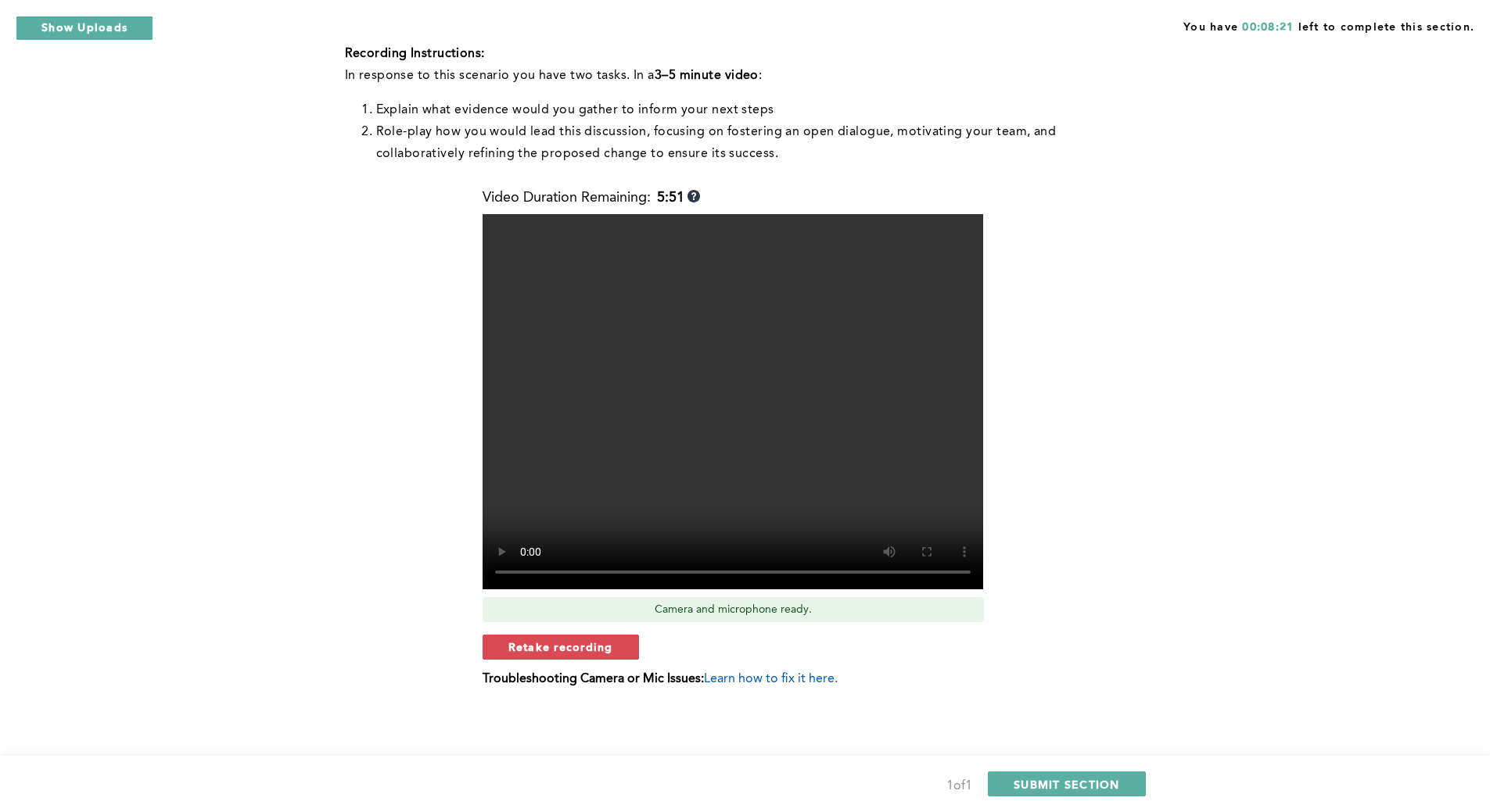
click at [601, 645] on span "Retake recording" at bounding box center [561, 646] width 105 height 15
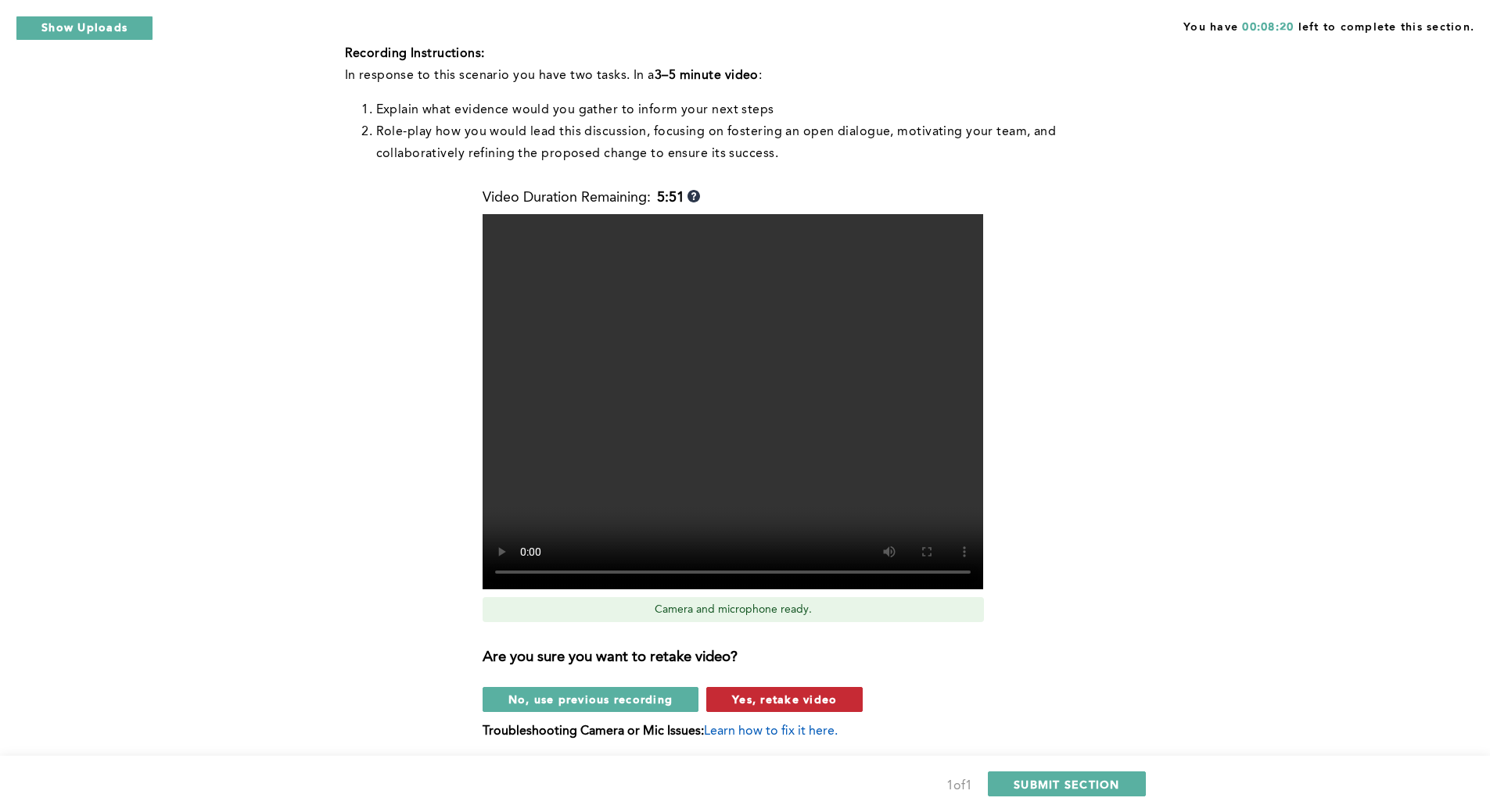
click at [774, 696] on span "Yes, retake video" at bounding box center [784, 698] width 105 height 15
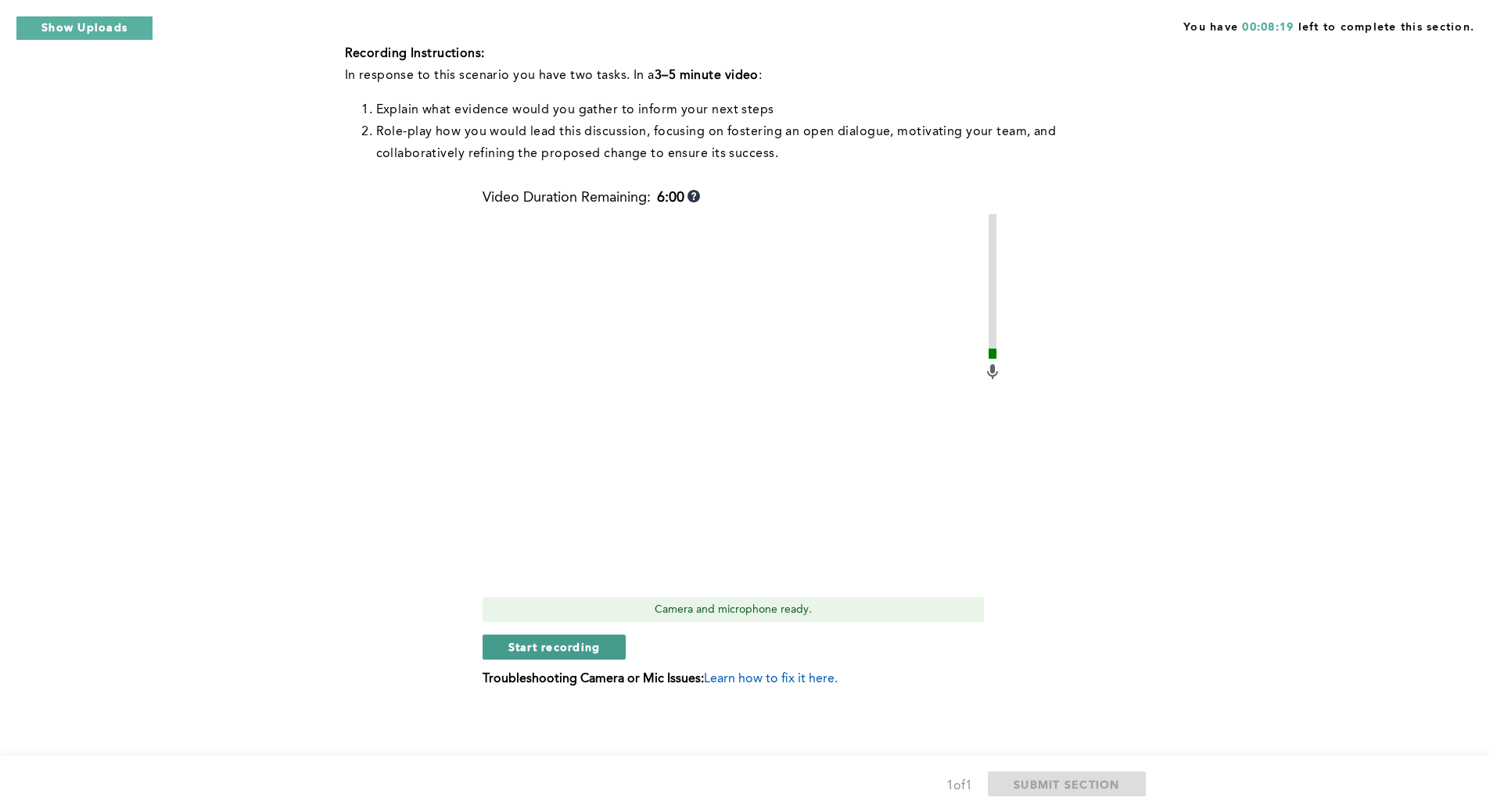
click at [573, 645] on span "Start recording" at bounding box center [554, 646] width 92 height 15
click at [573, 645] on span "Stop recording" at bounding box center [554, 646] width 91 height 15
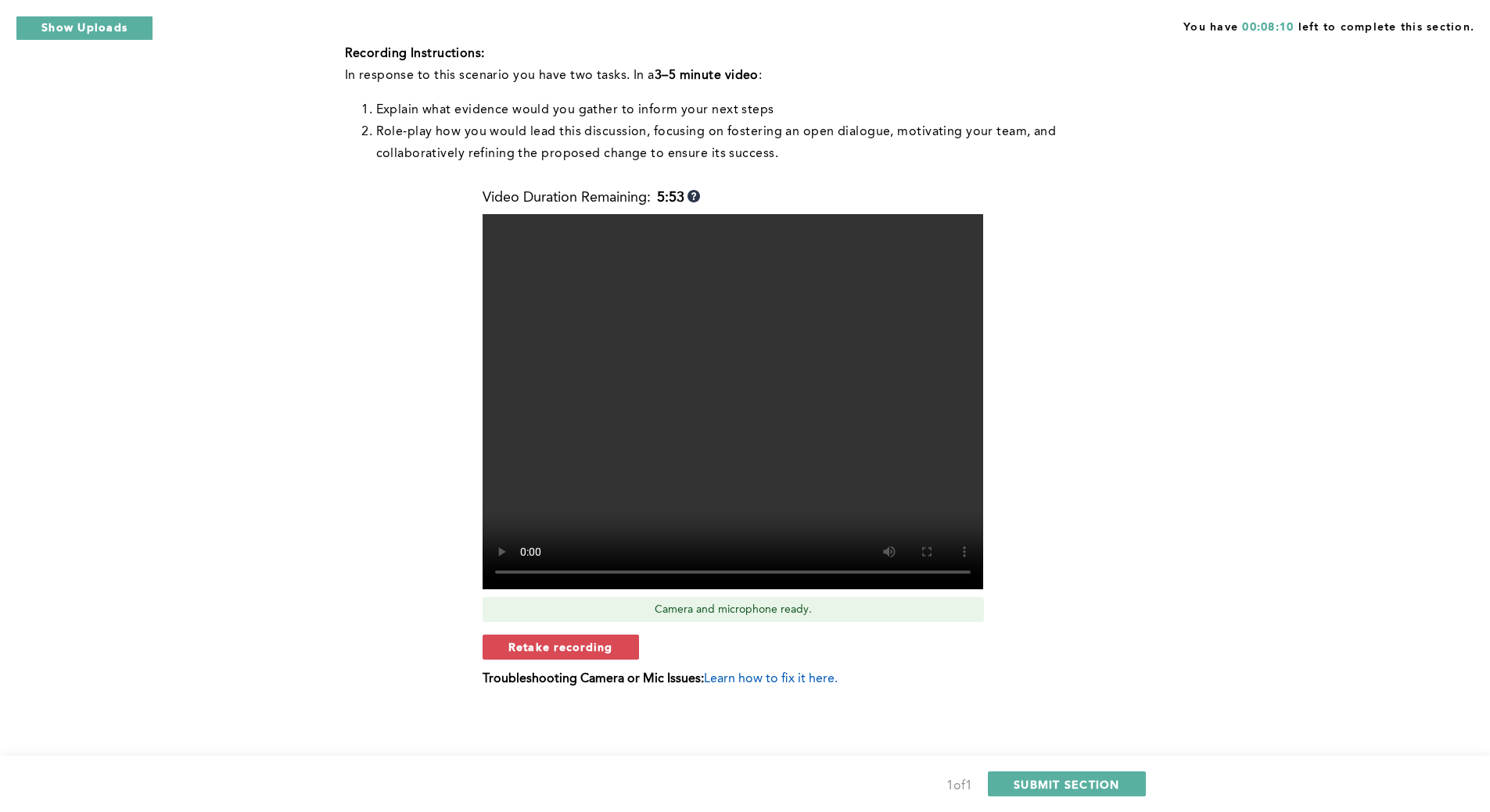
click at [573, 645] on span "Retake recording" at bounding box center [561, 646] width 105 height 15
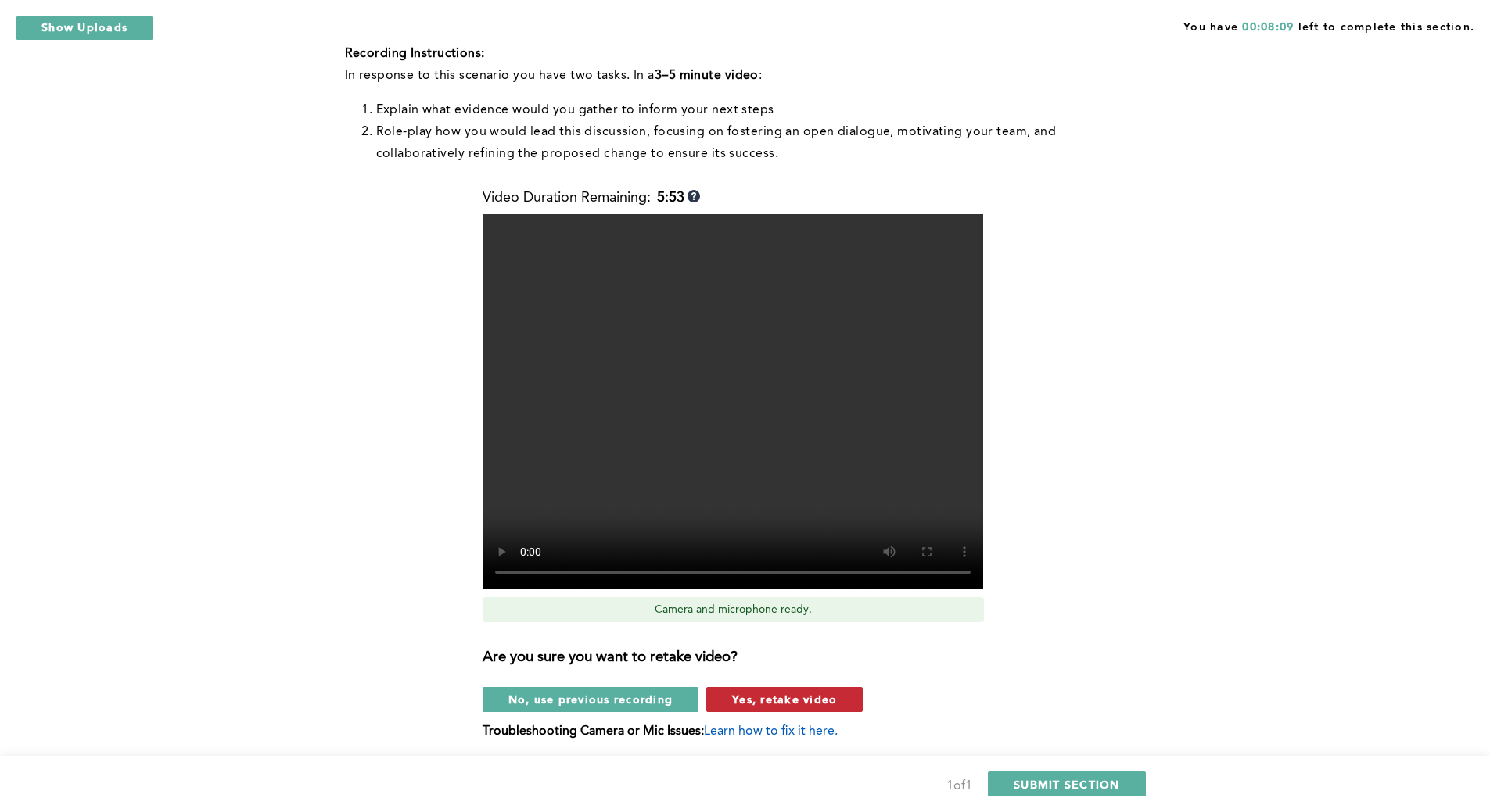
click at [755, 697] on span "Yes, retake video" at bounding box center [784, 698] width 105 height 15
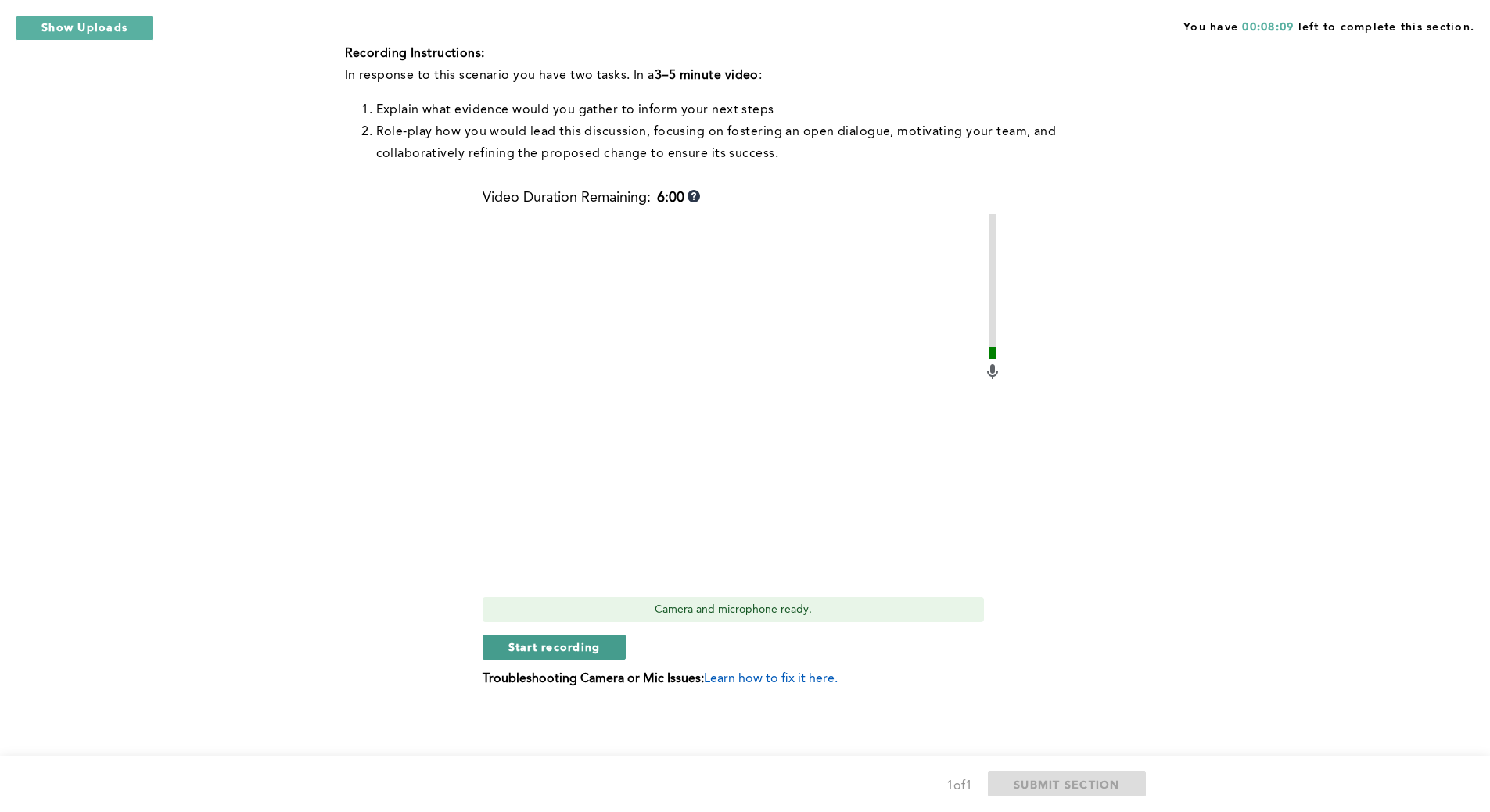
click at [586, 646] on span "Start recording" at bounding box center [554, 646] width 92 height 15
click at [587, 649] on span "Stop recording" at bounding box center [554, 646] width 91 height 15
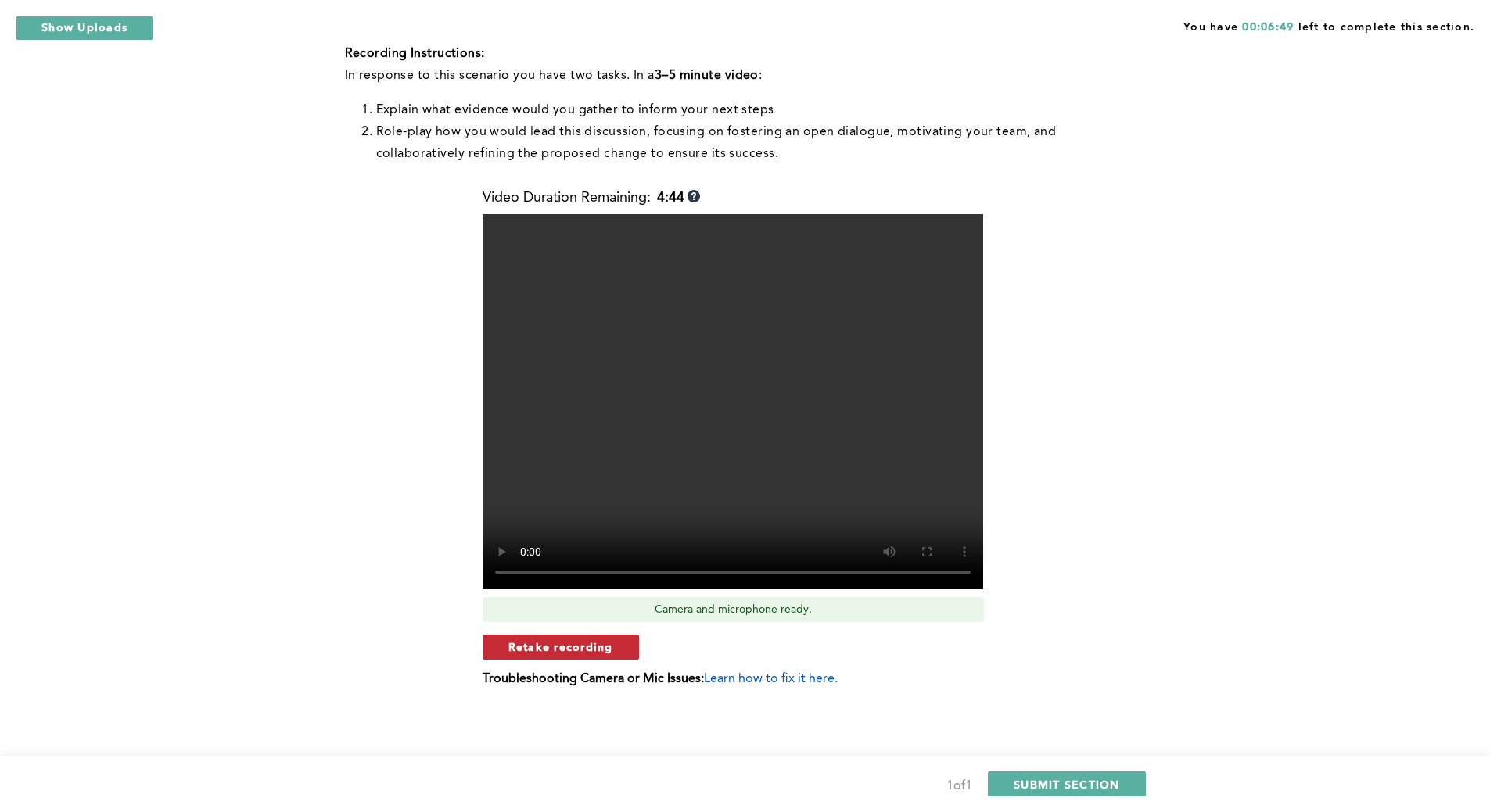
click at [589, 646] on span "Retake recording" at bounding box center [561, 646] width 105 height 15
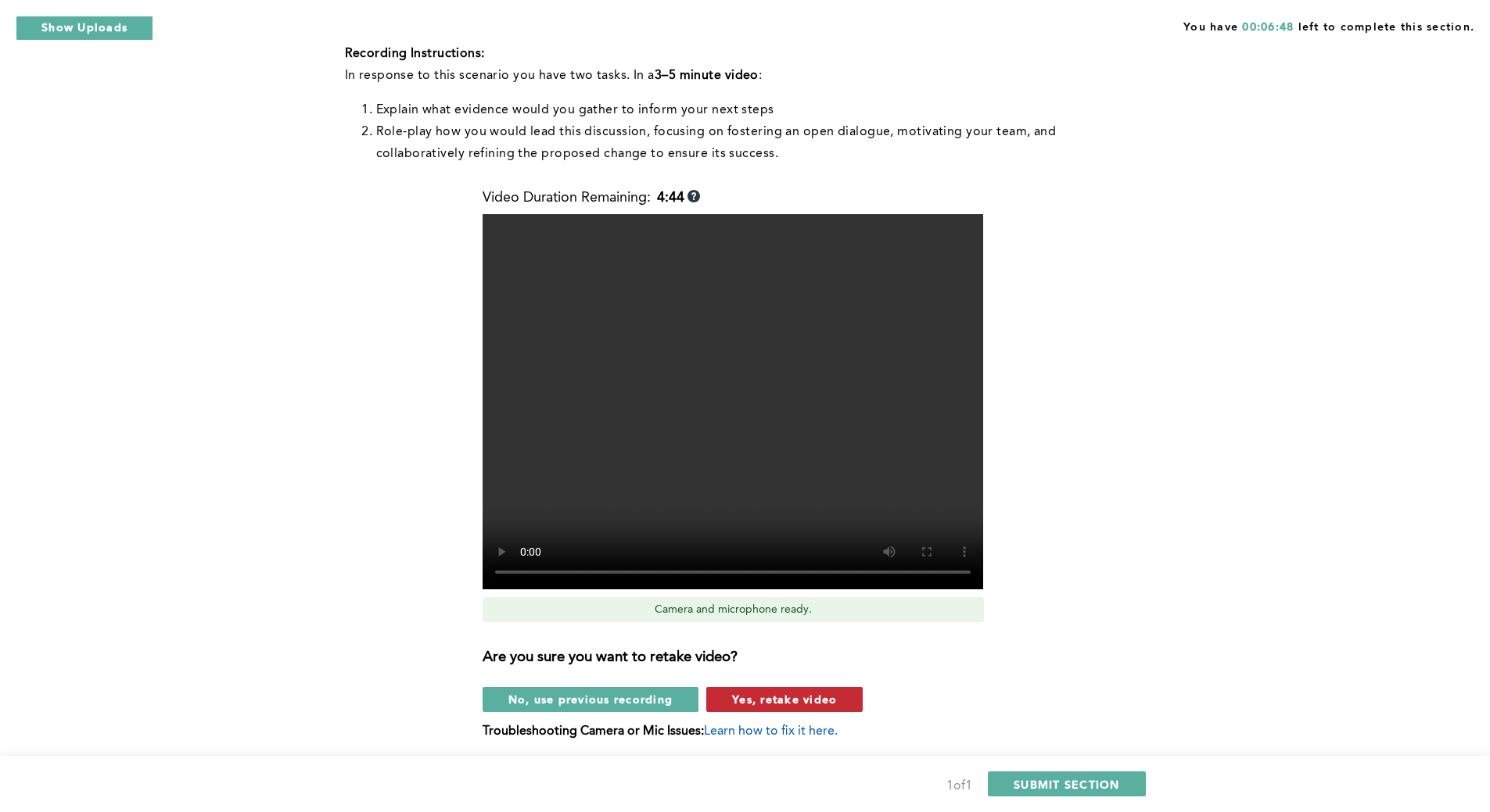
click at [787, 695] on span "Yes, retake video" at bounding box center [784, 698] width 105 height 15
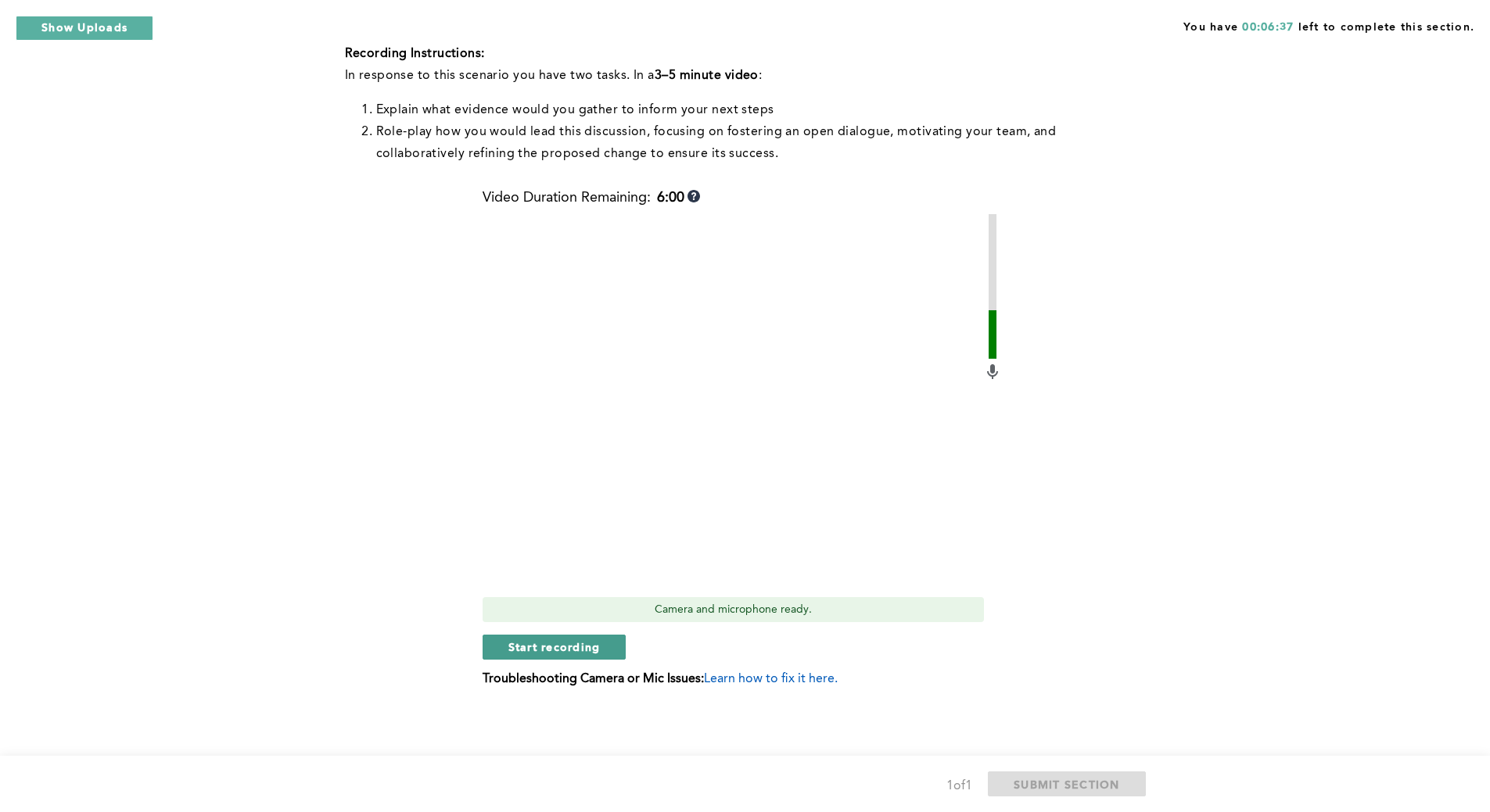
click at [601, 646] on button "Start recording" at bounding box center [554, 647] width 144 height 25
click at [551, 650] on span "Stop recording" at bounding box center [554, 646] width 91 height 15
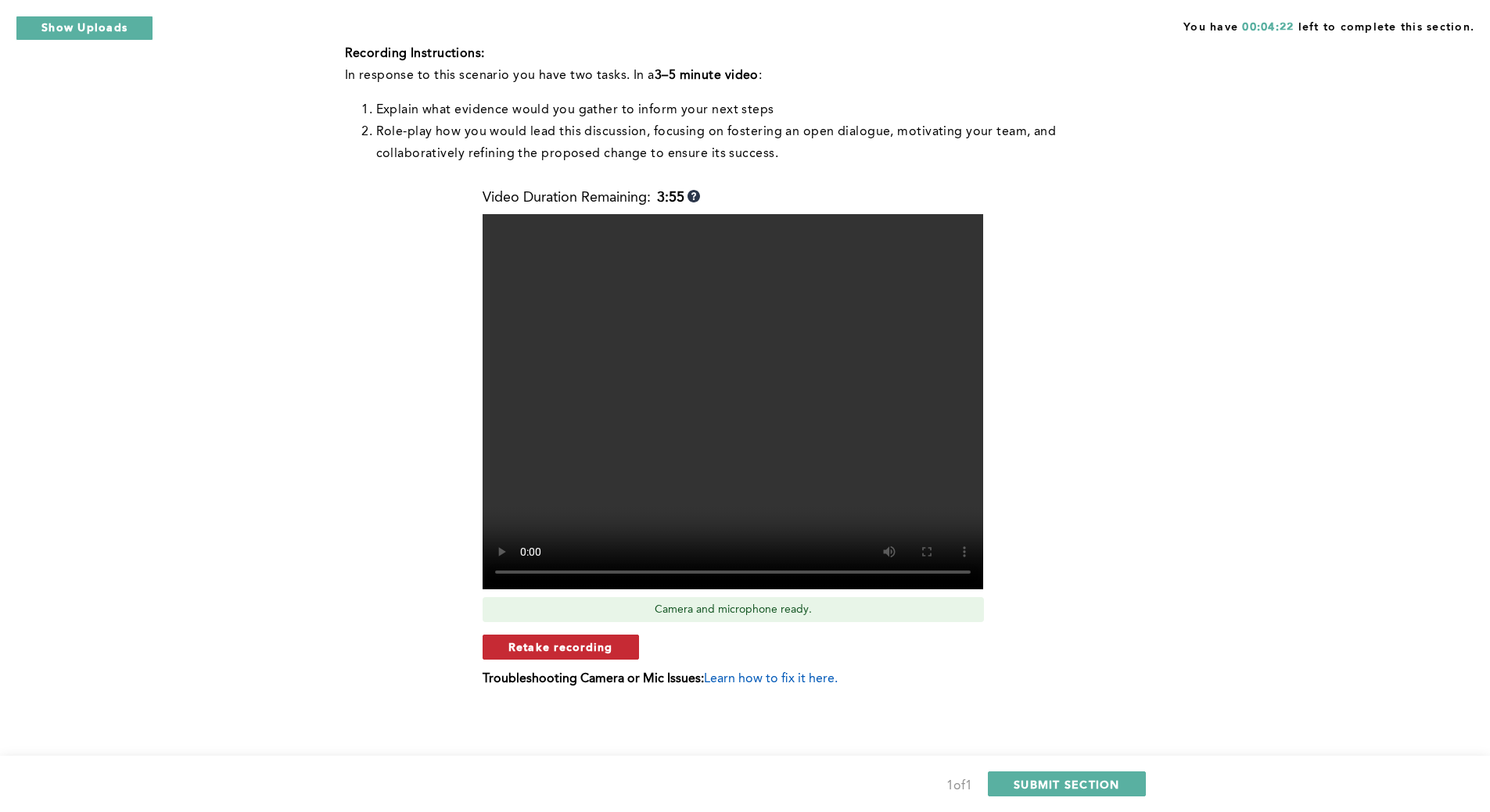
click at [577, 644] on span "Retake recording" at bounding box center [561, 646] width 105 height 15
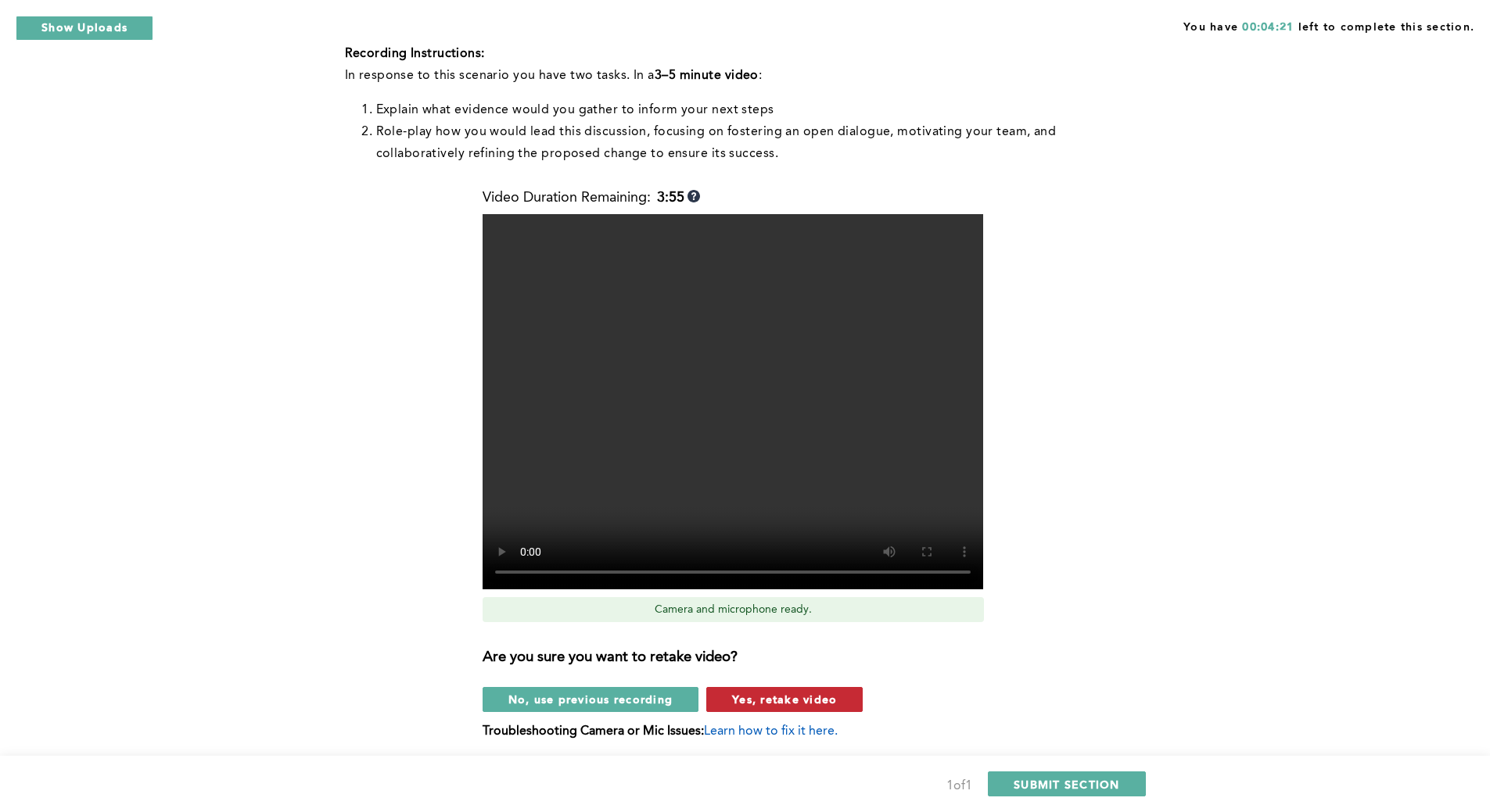
click at [790, 696] on span "Yes, retake video" at bounding box center [784, 698] width 105 height 15
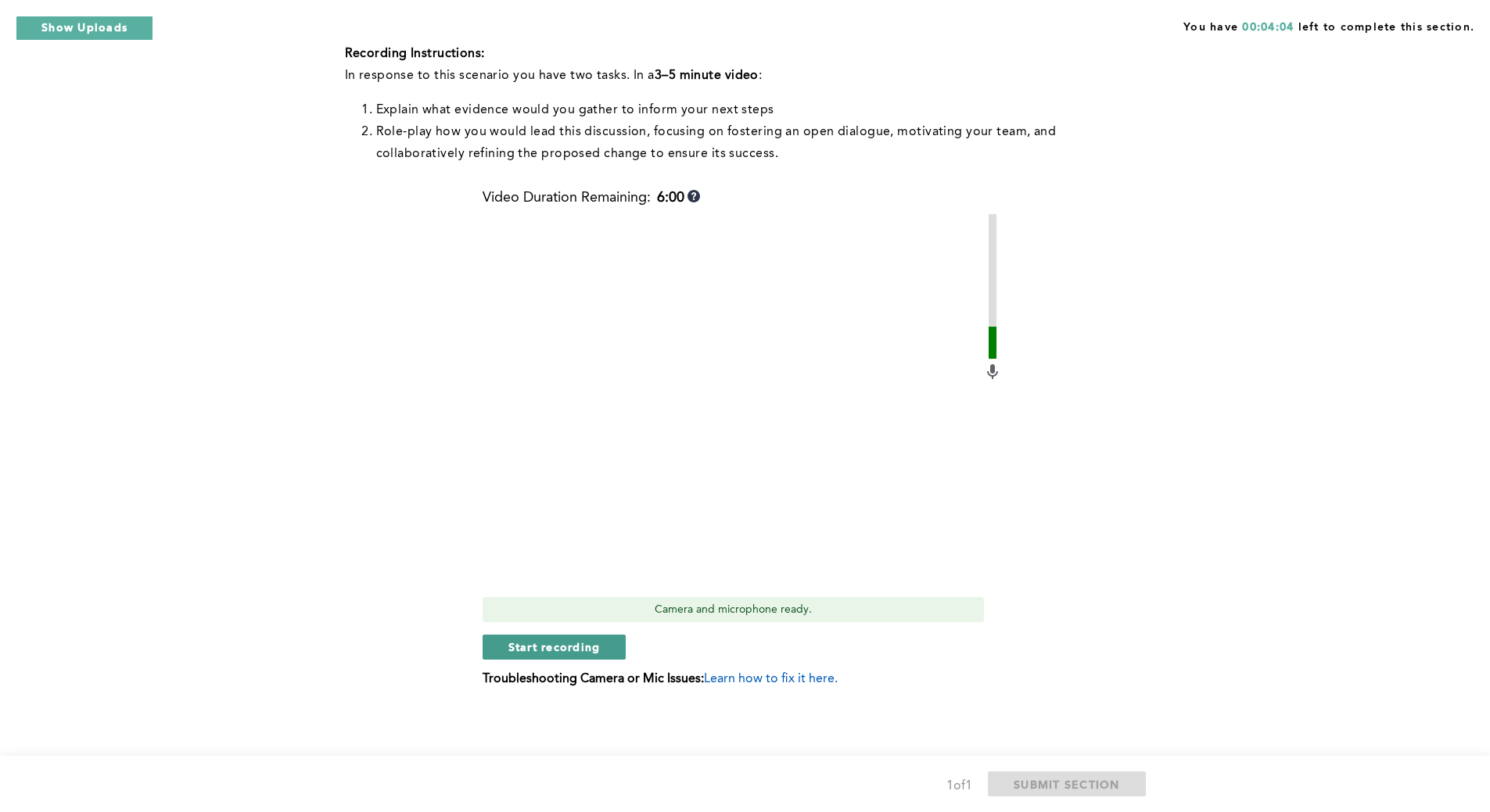
click at [552, 653] on span "Start recording" at bounding box center [554, 646] width 92 height 15
click at [552, 653] on span "Stop recording" at bounding box center [554, 646] width 91 height 15
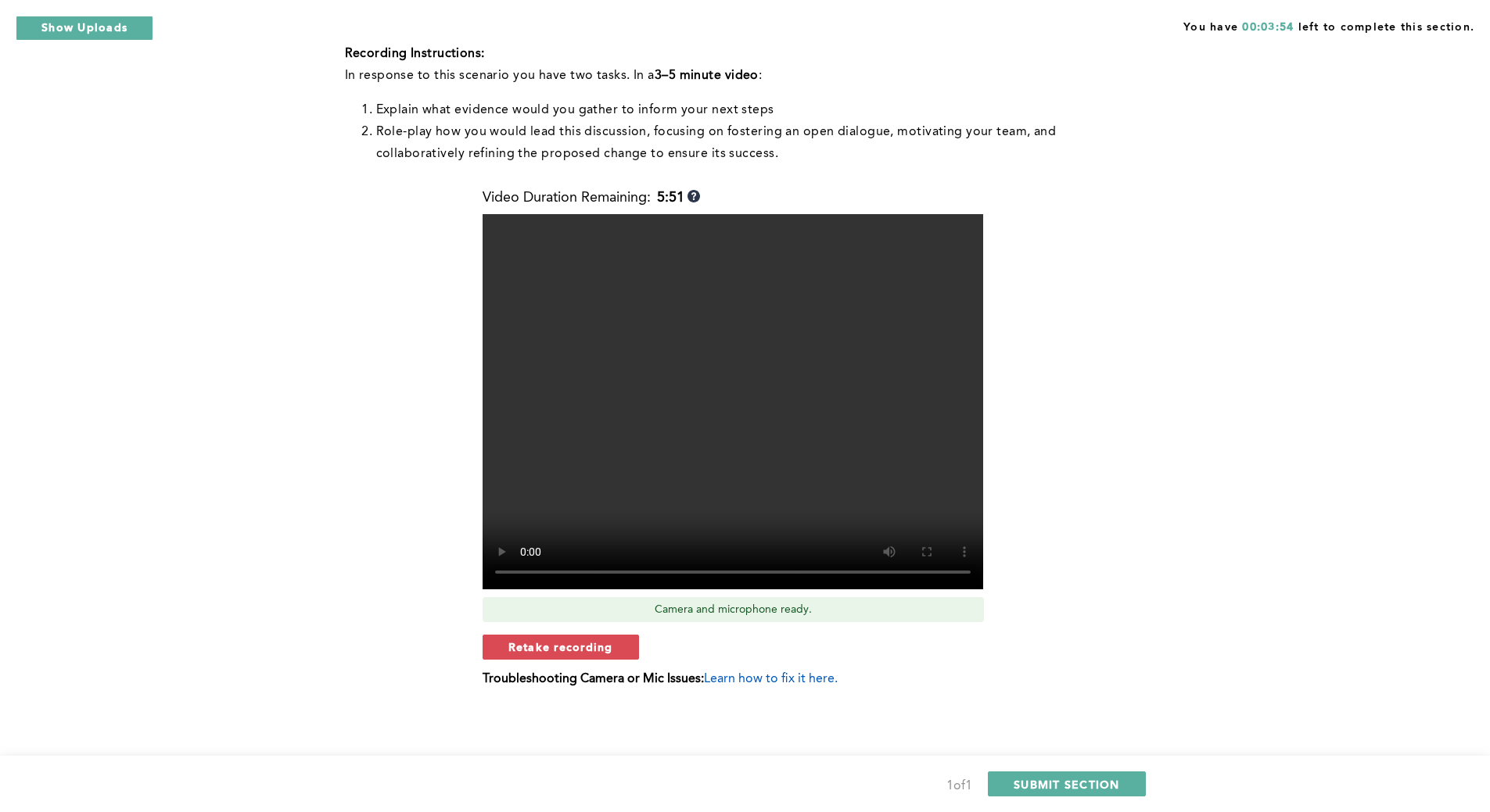
click at [552, 653] on span "Retake recording" at bounding box center [561, 646] width 105 height 15
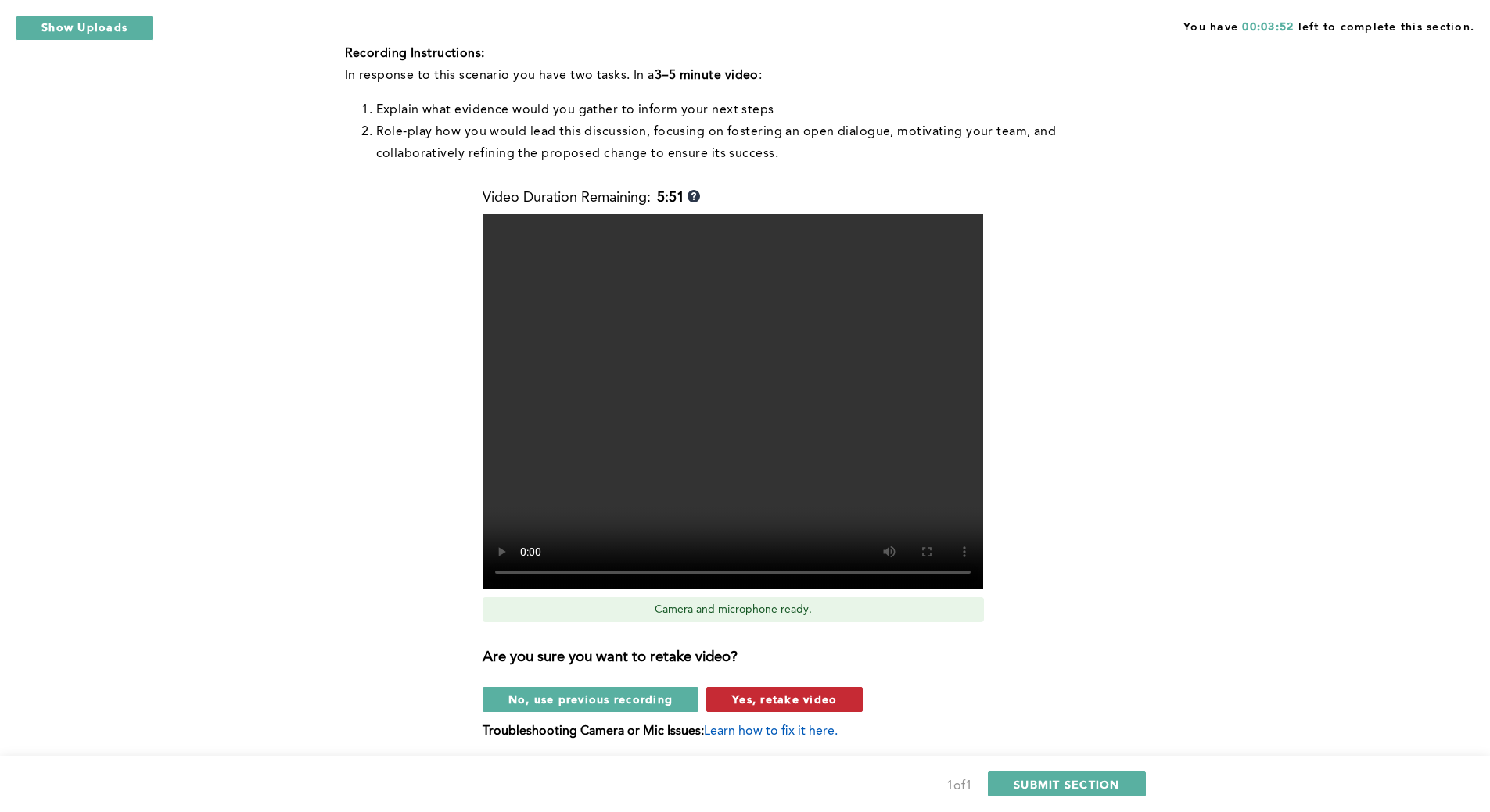
click at [726, 697] on button "Yes, retake video" at bounding box center [783, 699] width 156 height 25
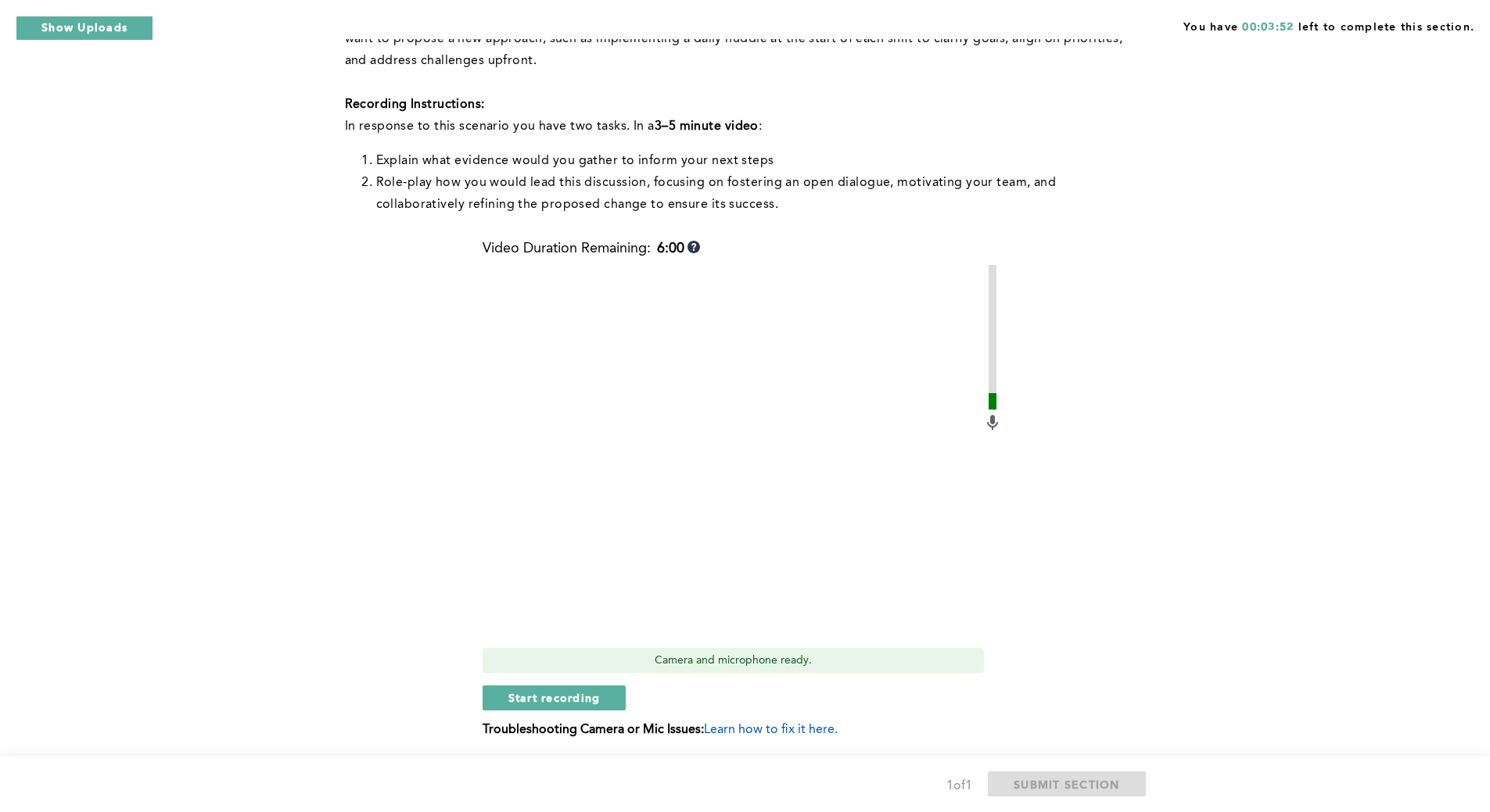
scroll to position [472, 0]
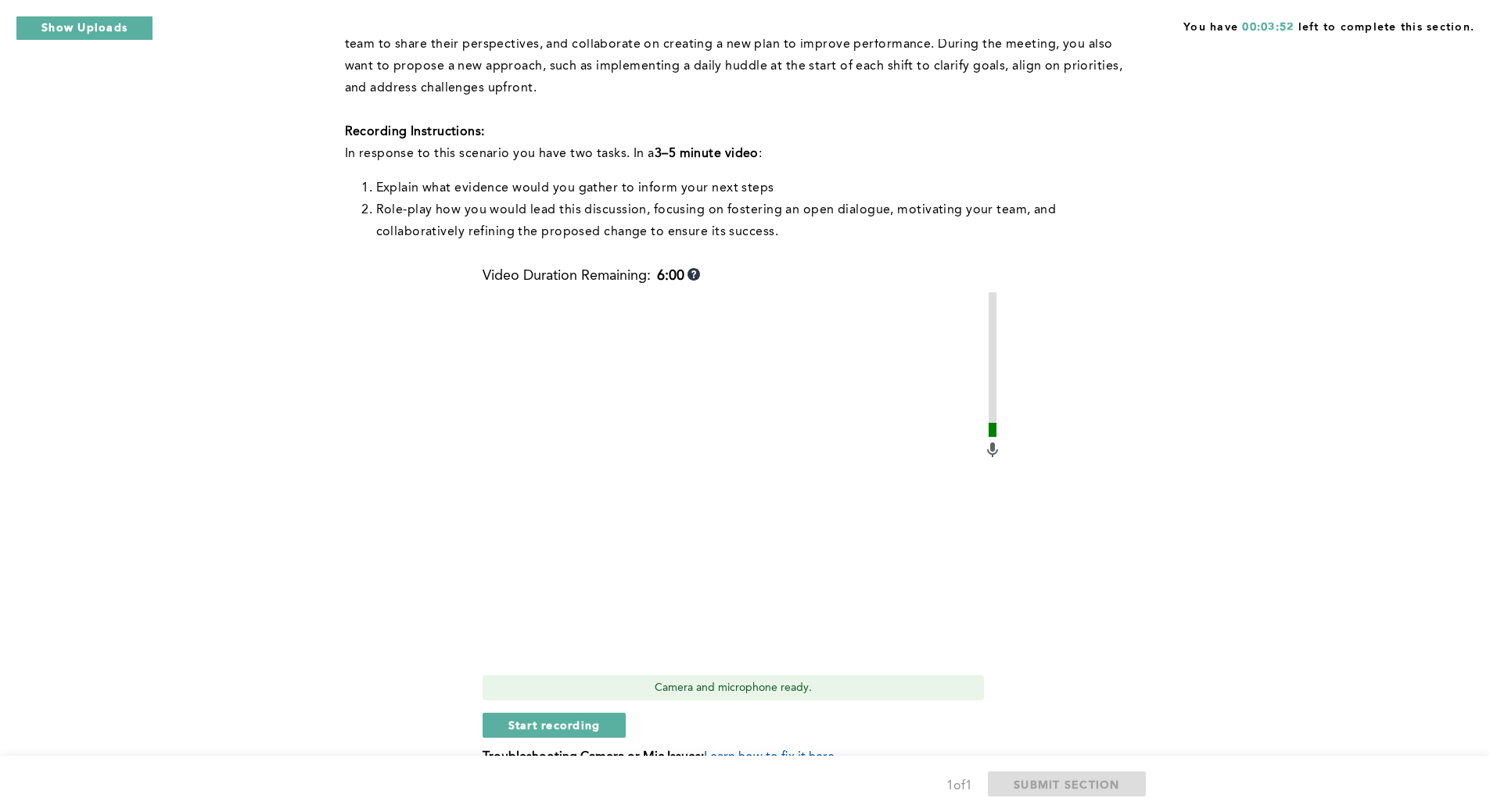
click at [566, 642] on video at bounding box center [733, 479] width 501 height 375
click at [582, 724] on span "Start recording" at bounding box center [554, 724] width 92 height 15
click at [582, 724] on span "Stop recording" at bounding box center [554, 724] width 91 height 15
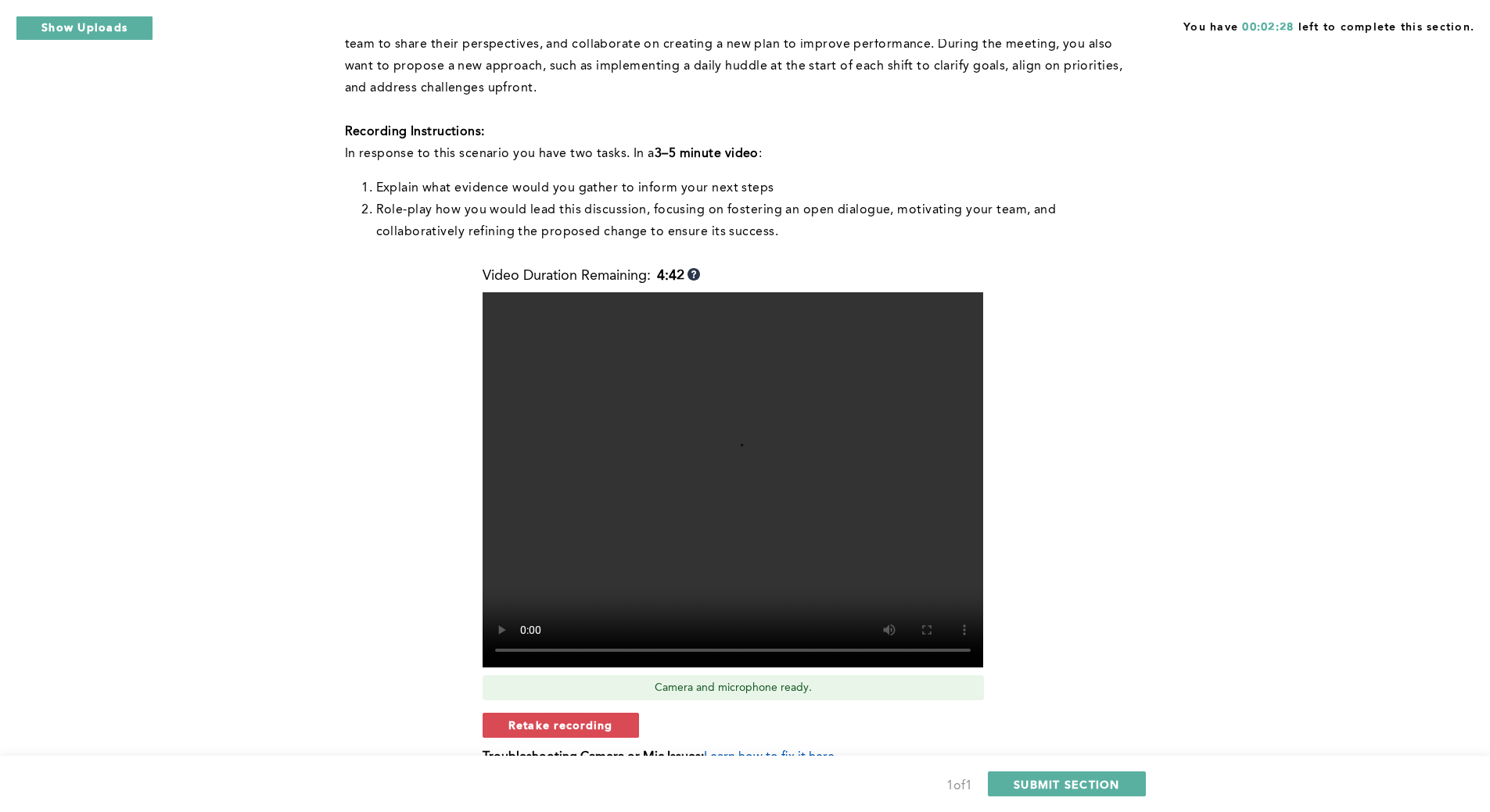
scroll to position [551, 0]
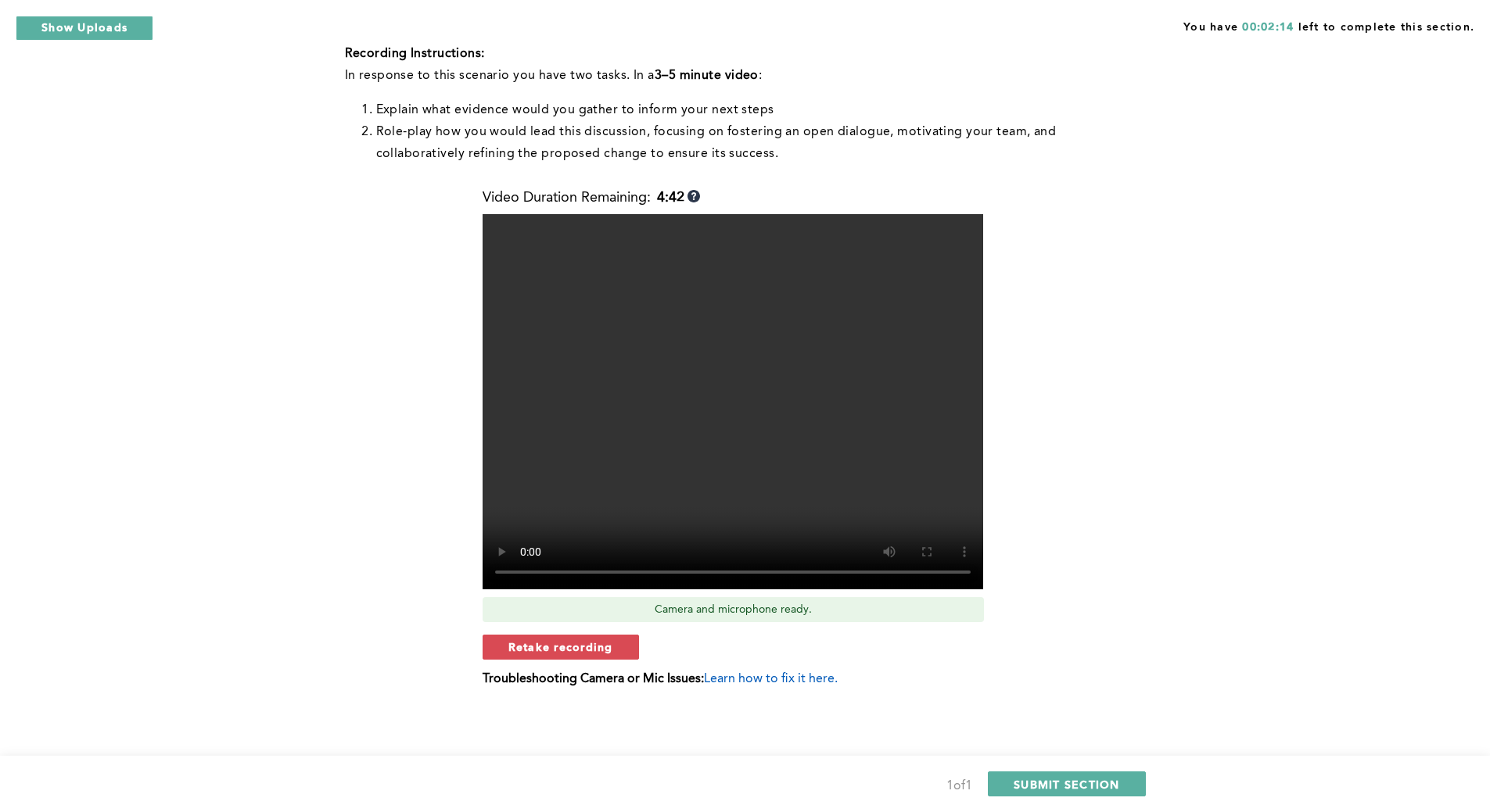
click at [1213, 629] on div "You have 00:02:14 left to complete this section. Q1 This question is related to…" at bounding box center [745, 130] width 1490 height 1363
click at [1184, 587] on div "You have 00:02:10 left to complete this section. Q1 This question is related to…" at bounding box center [745, 130] width 1490 height 1363
click at [1074, 784] on span "SUBMIT SECTION" at bounding box center [1067, 784] width 107 height 15
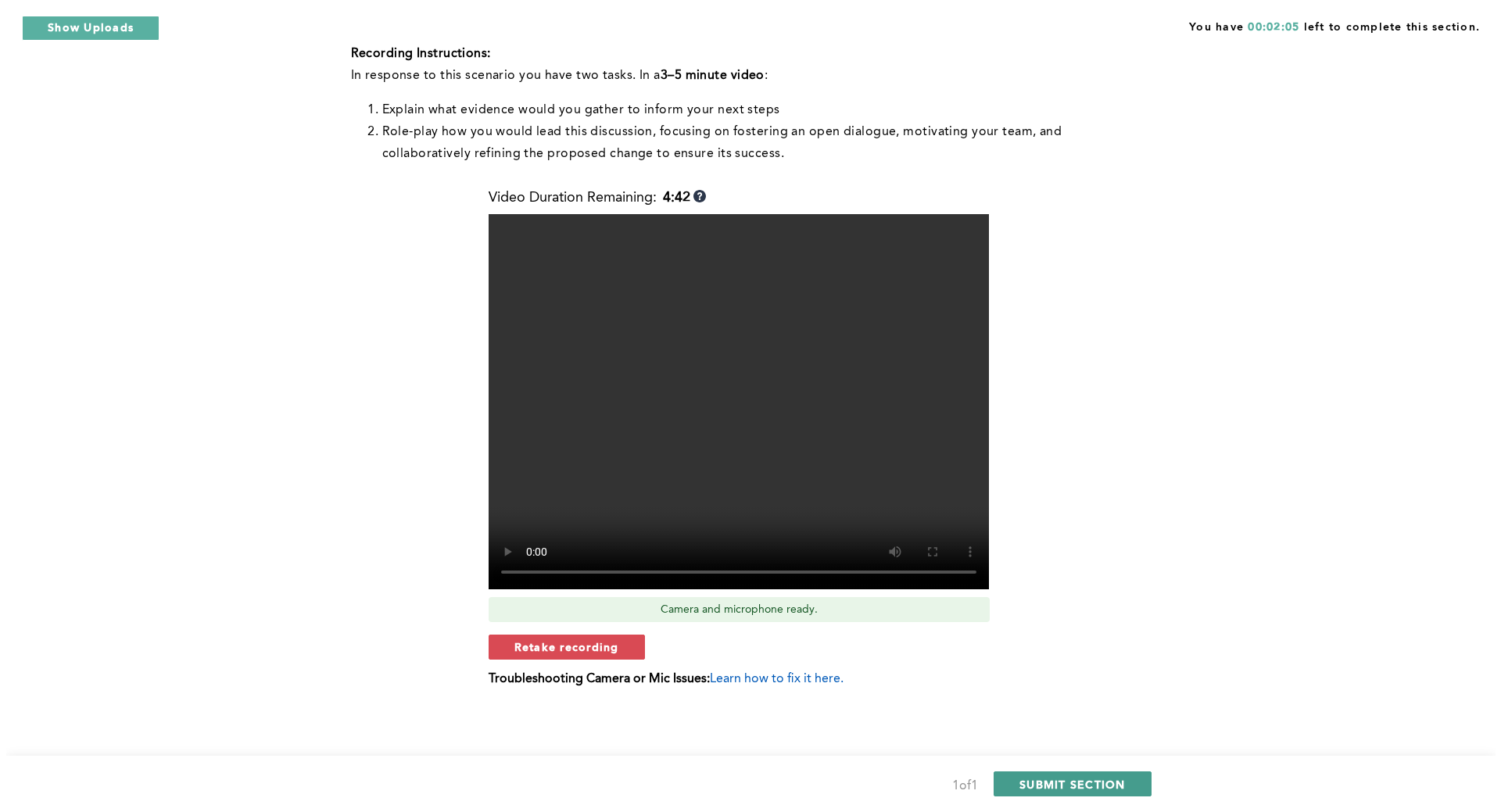
scroll to position [0, 0]
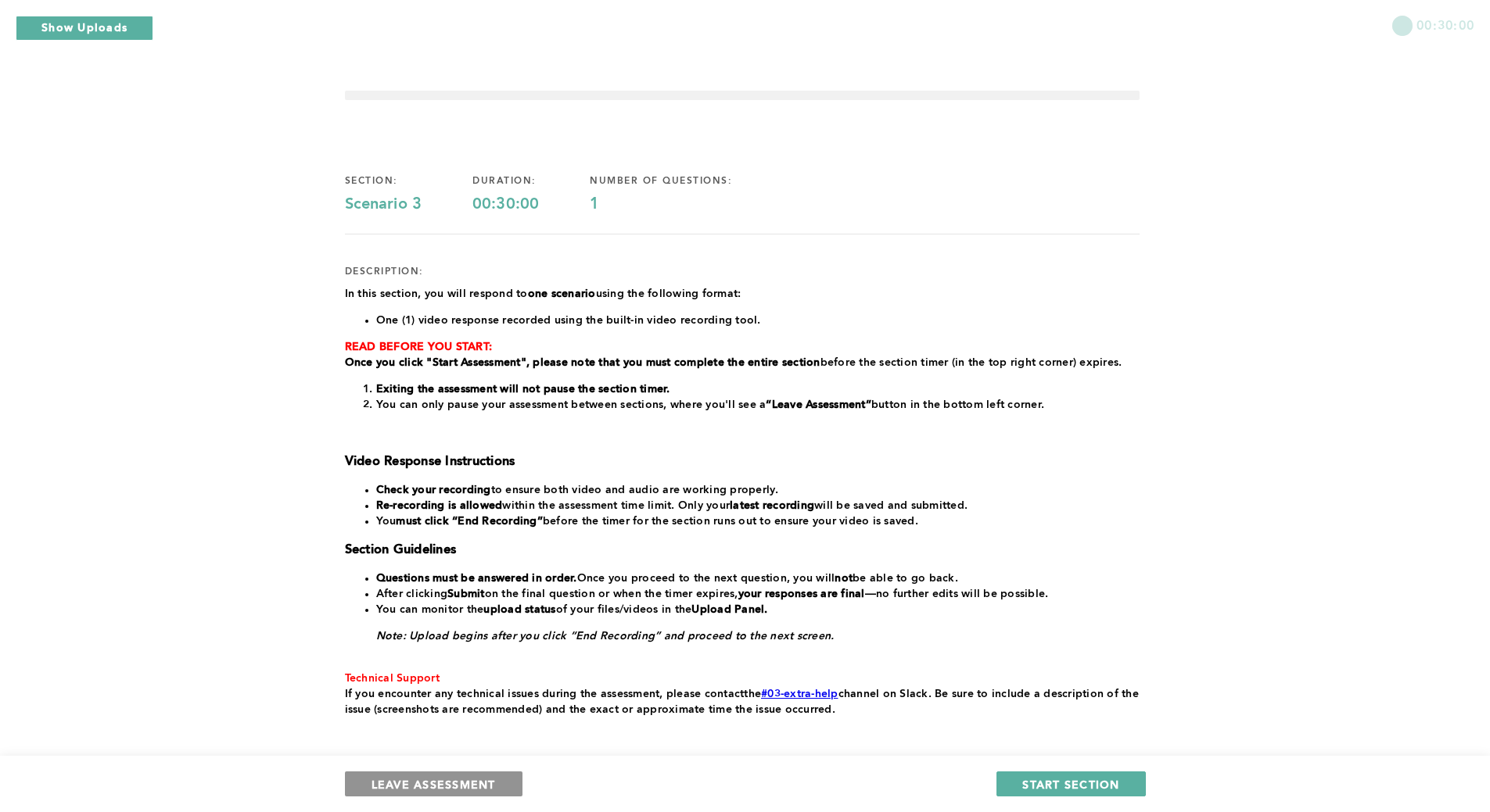
click at [376, 788] on span "LEAVE ASSESSMENT" at bounding box center [434, 784] width 124 height 15
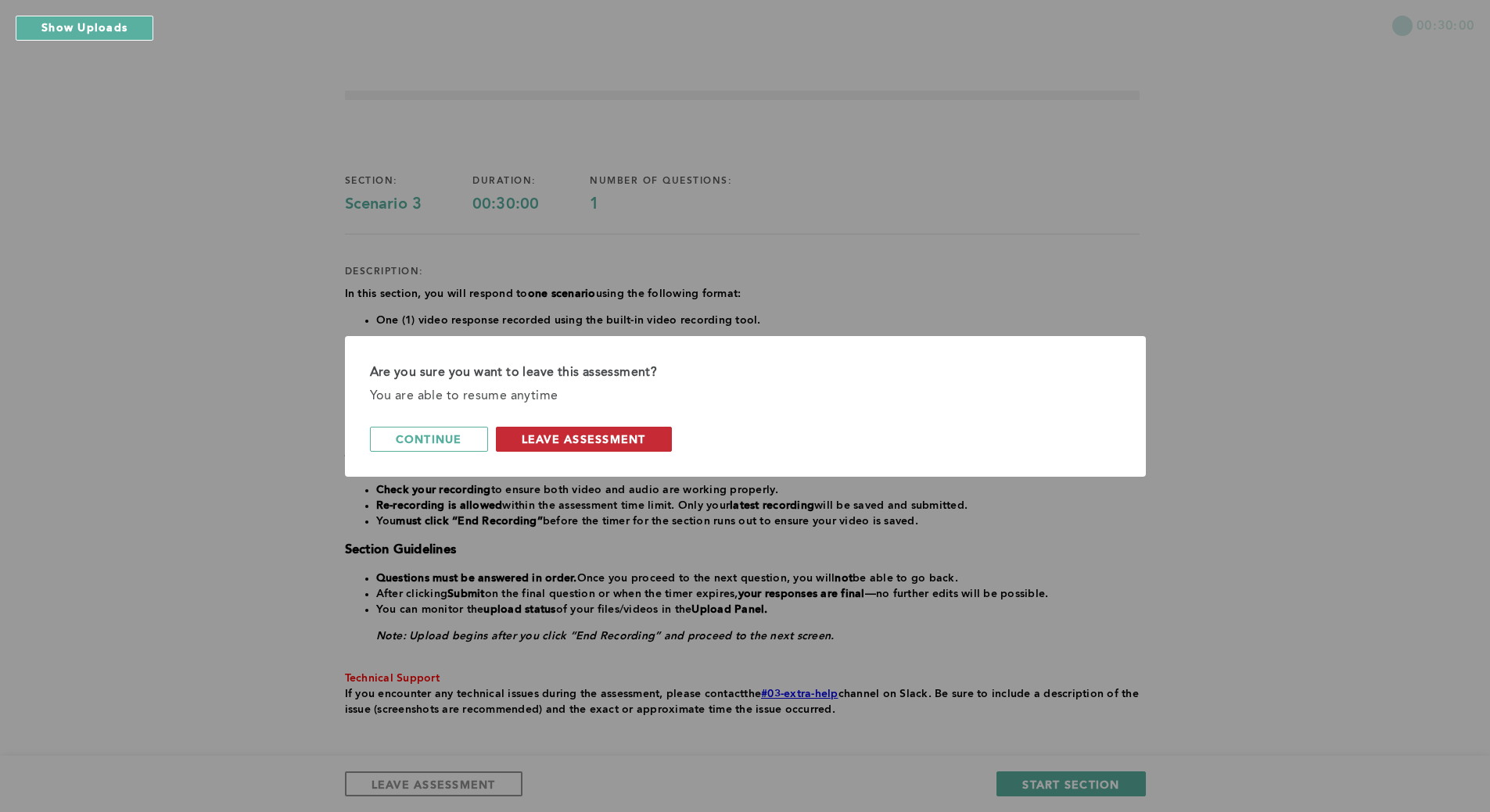
click at [543, 444] on span "leave assessment" at bounding box center [583, 438] width 124 height 15
